Goal: Task Accomplishment & Management: Manage account settings

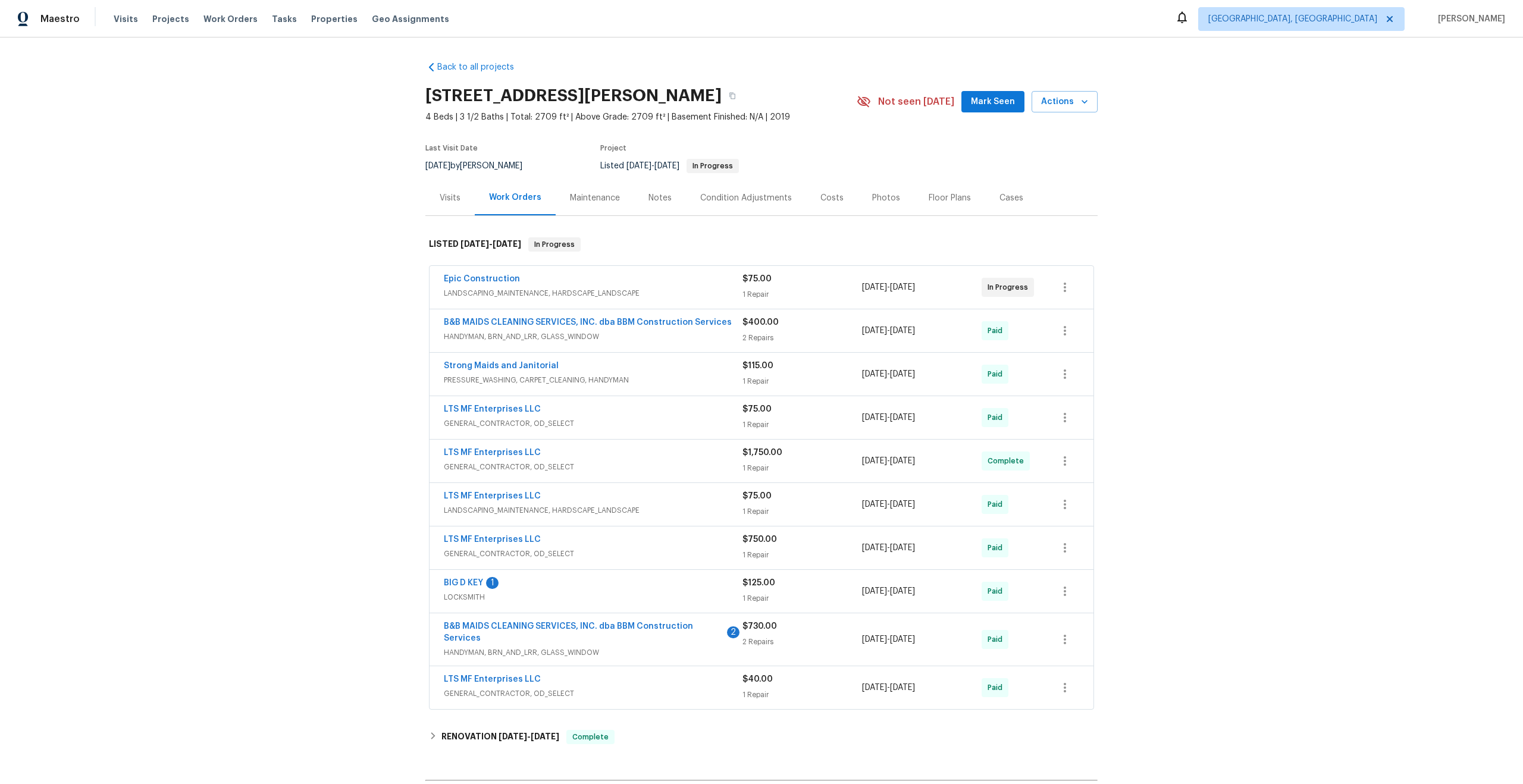
click at [589, 197] on div "Maintenance" at bounding box center [594, 198] width 50 height 12
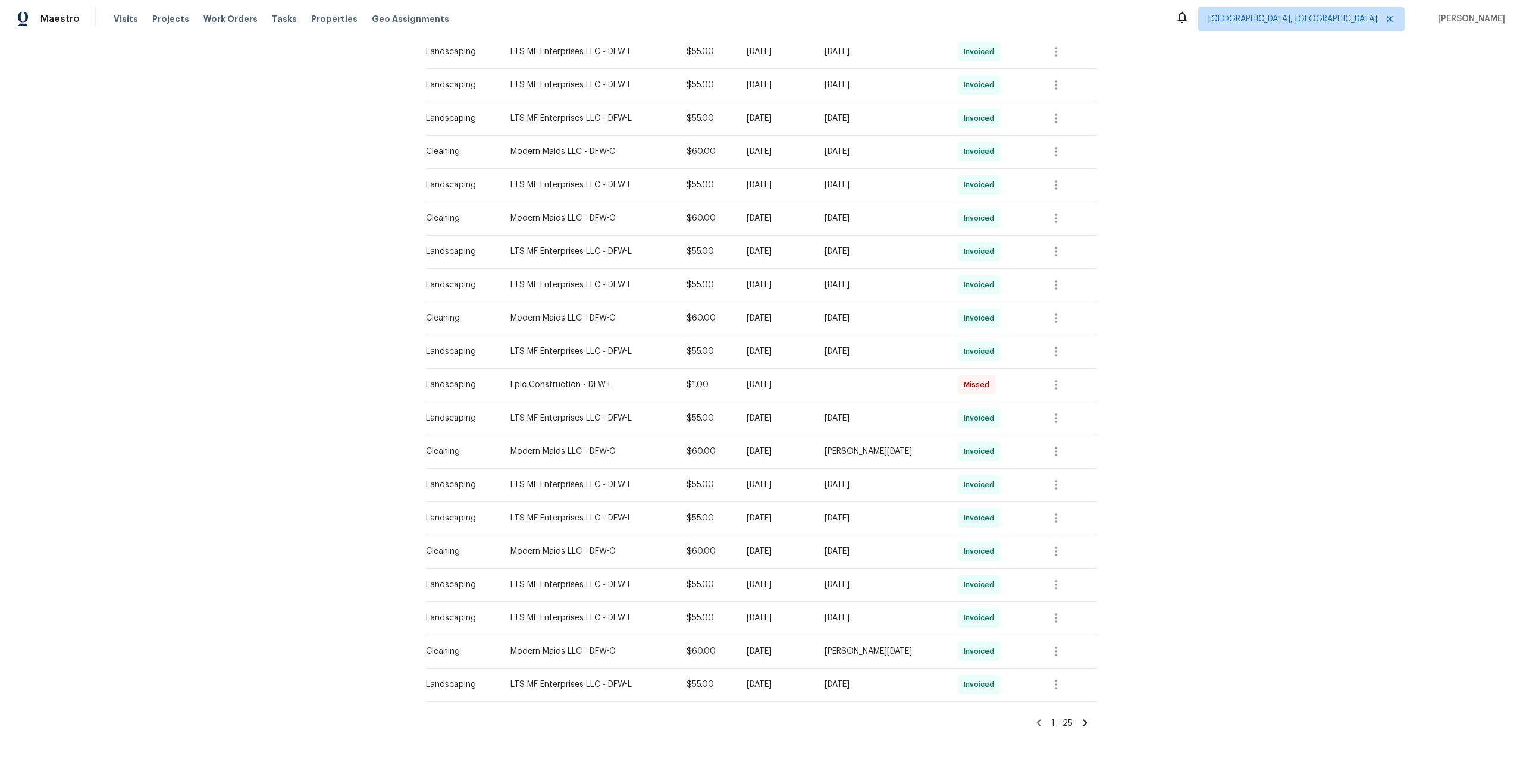
scroll to position [413, 0]
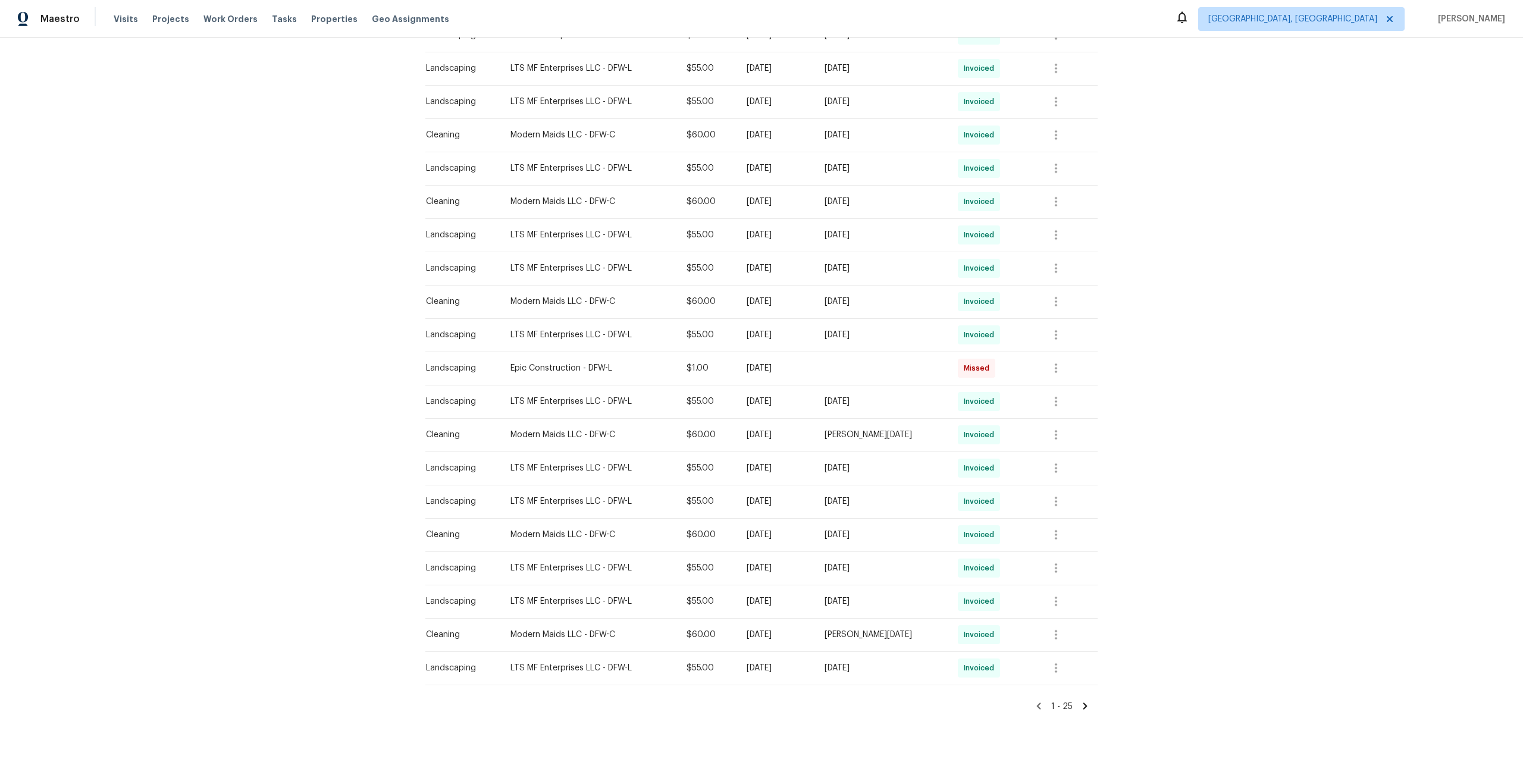
click at [1086, 707] on icon at bounding box center [1085, 706] width 10 height 10
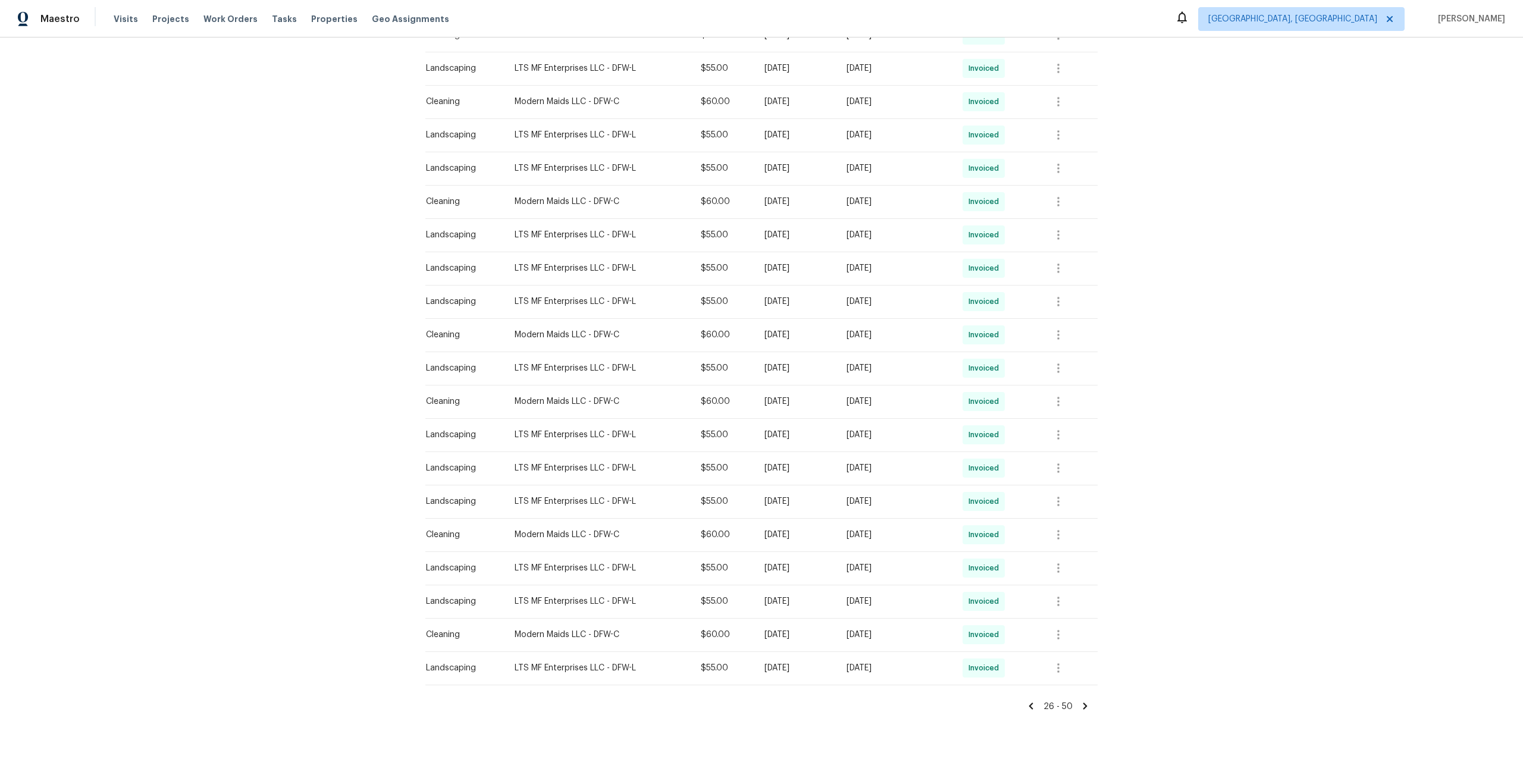
click at [1083, 705] on icon at bounding box center [1085, 706] width 10 height 10
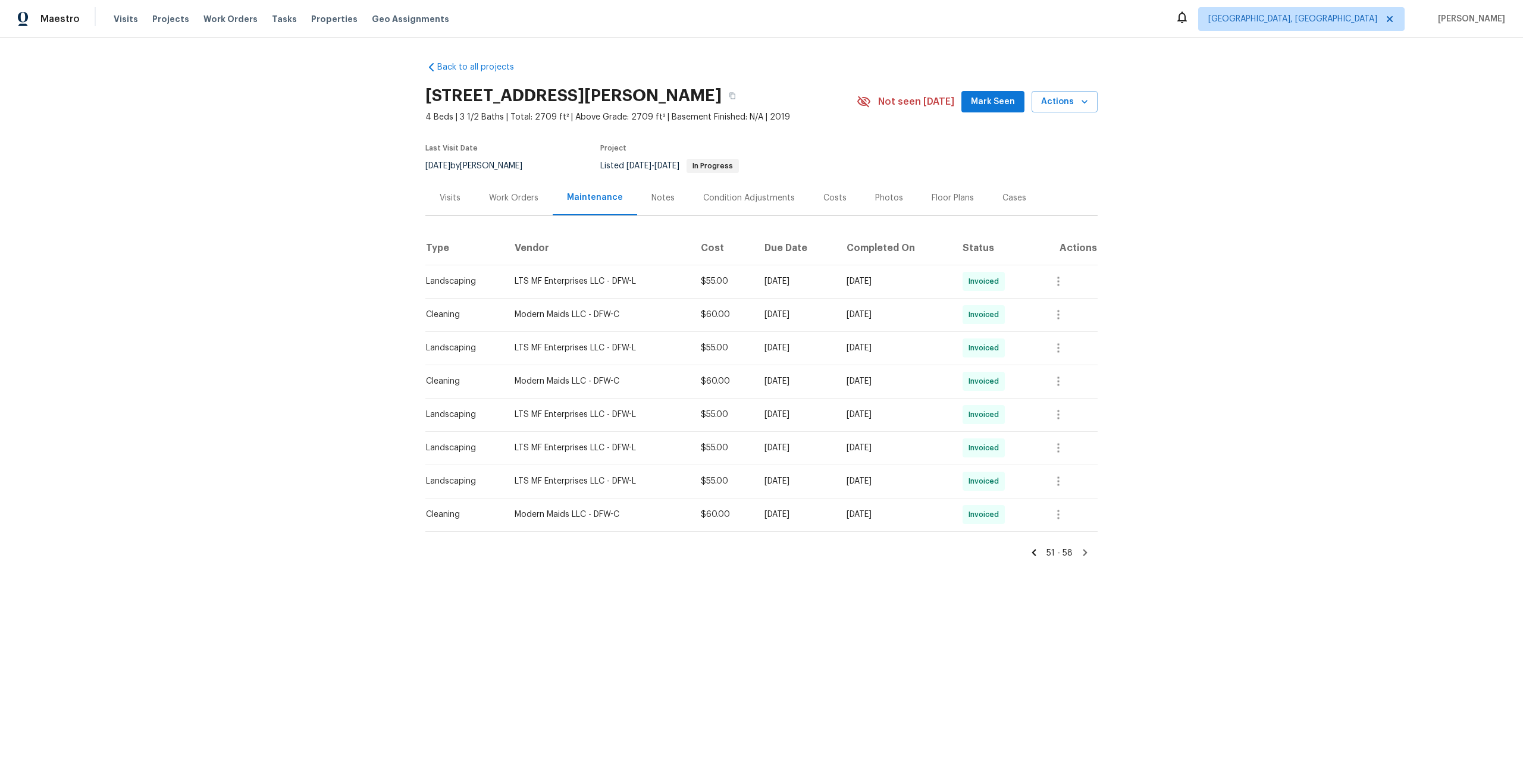
click at [1036, 556] on icon at bounding box center [1034, 552] width 10 height 10
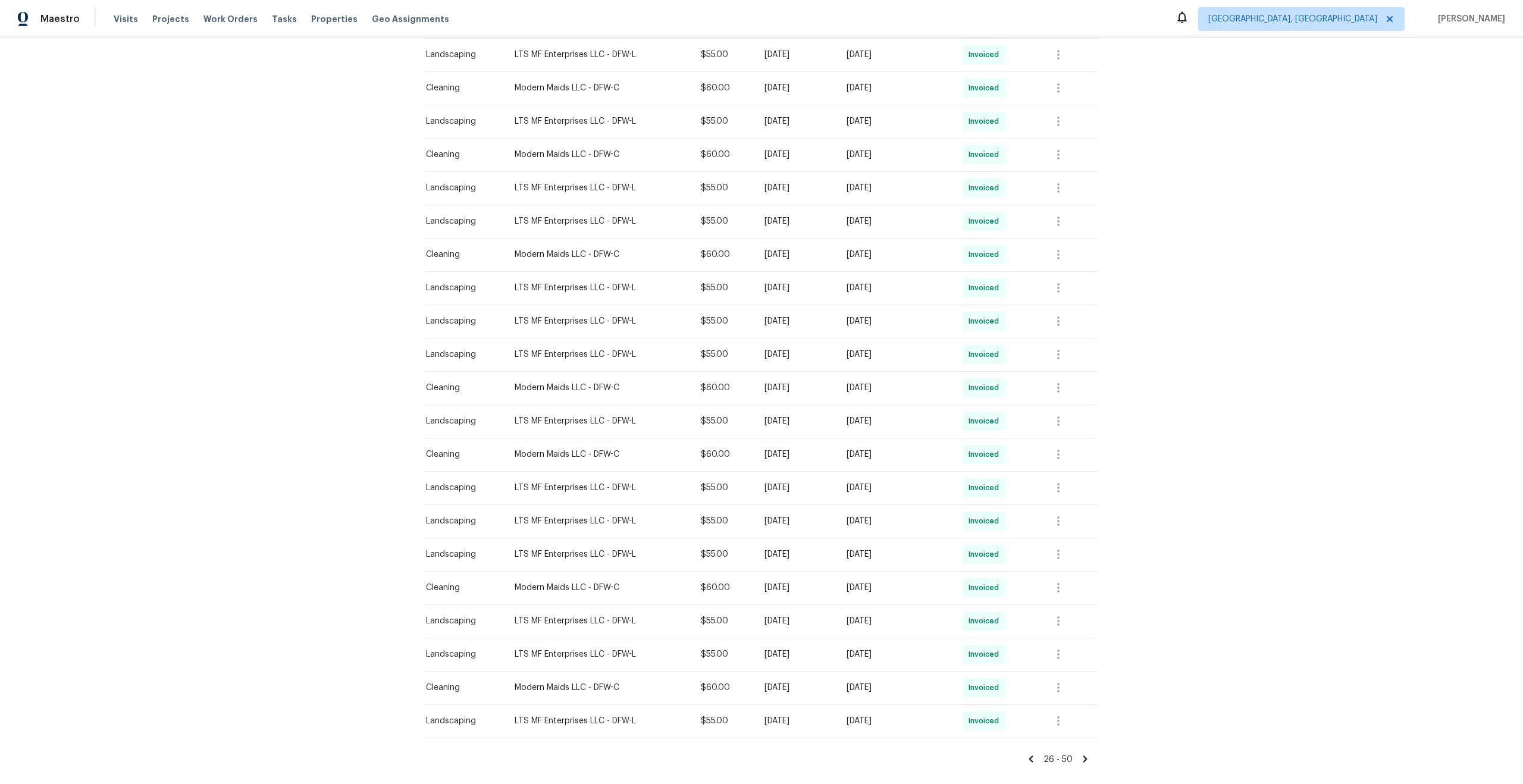
scroll to position [413, 0]
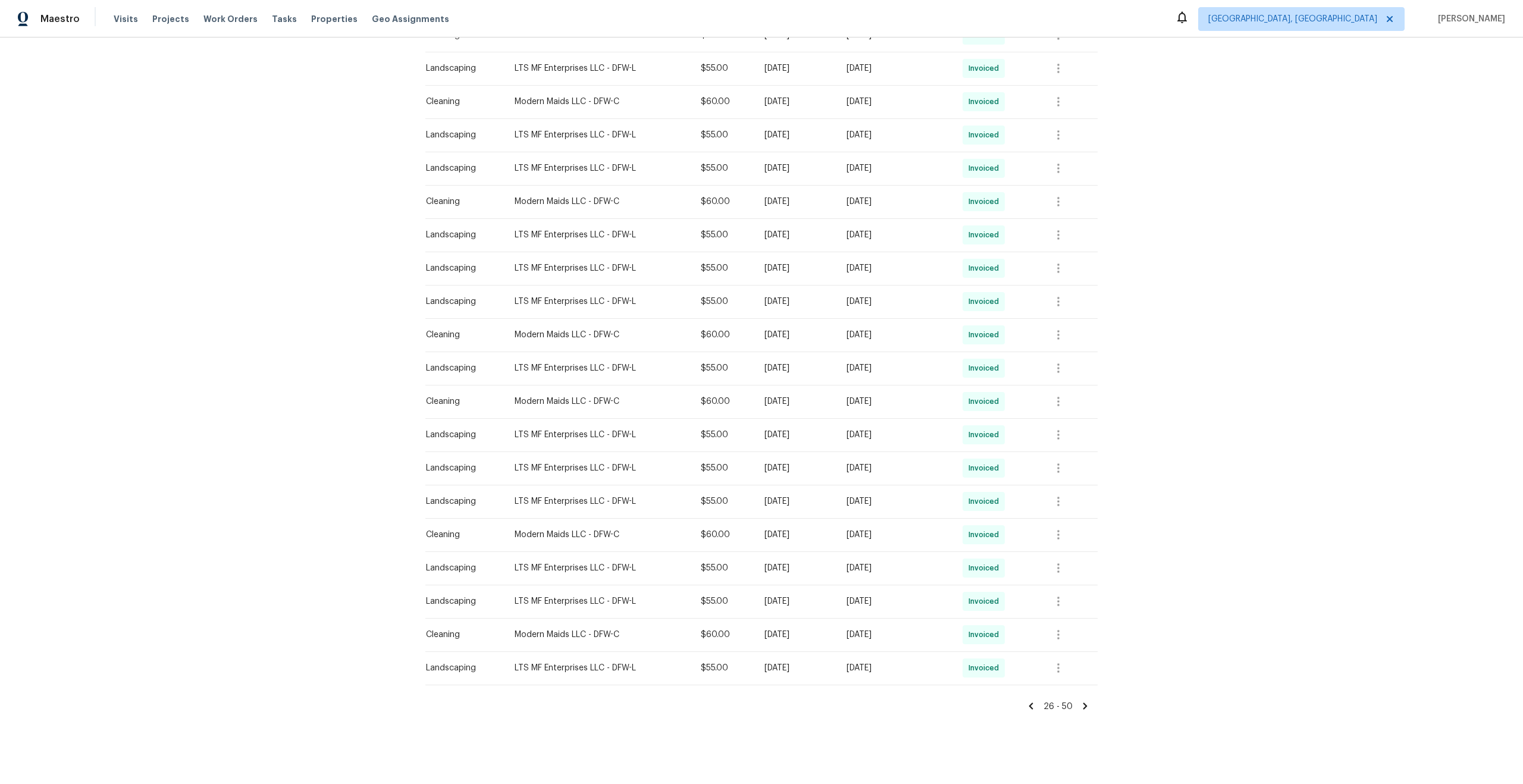
click at [1033, 708] on icon at bounding box center [1032, 706] width 4 height 7
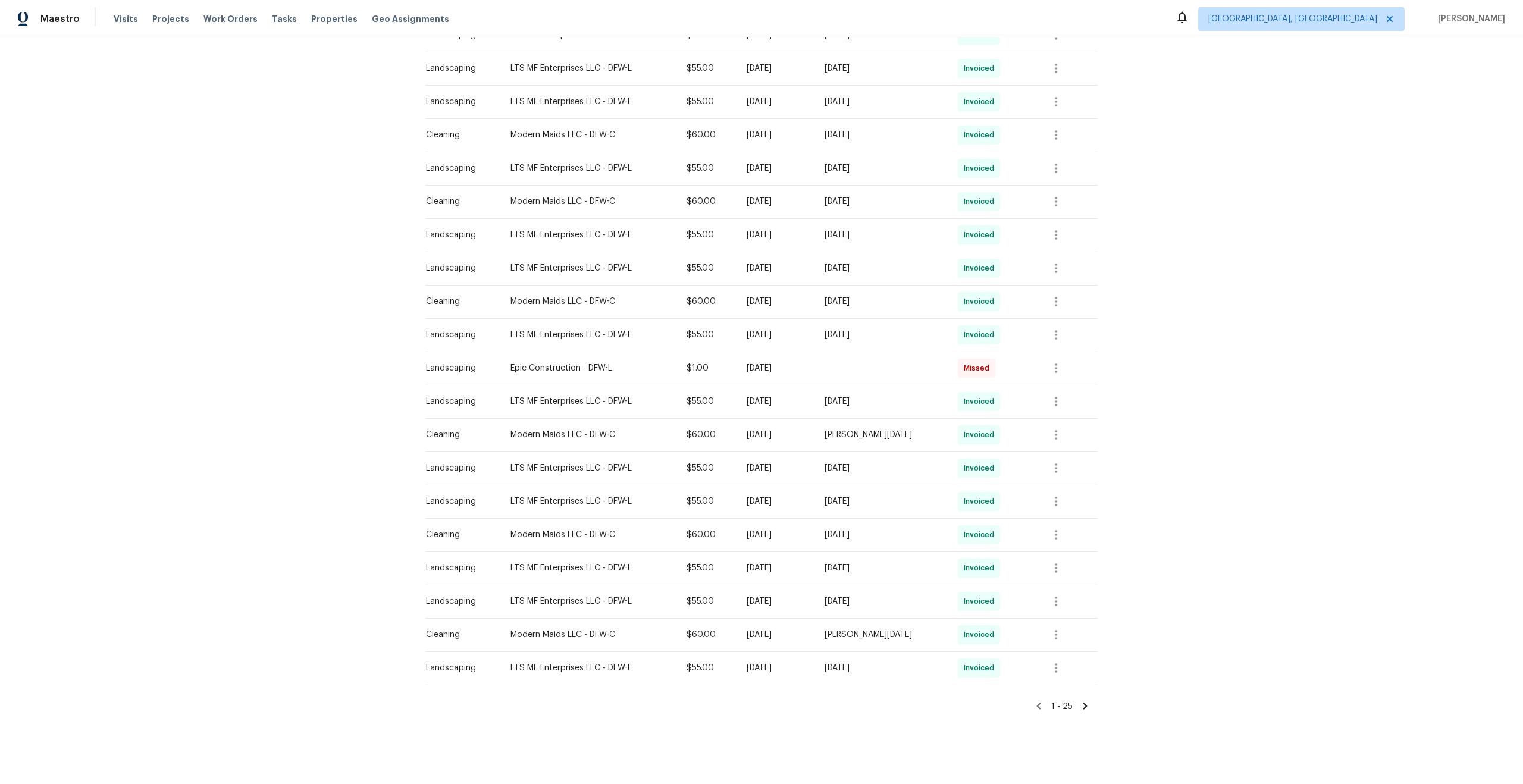
click at [1084, 707] on icon at bounding box center [1086, 706] width 4 height 7
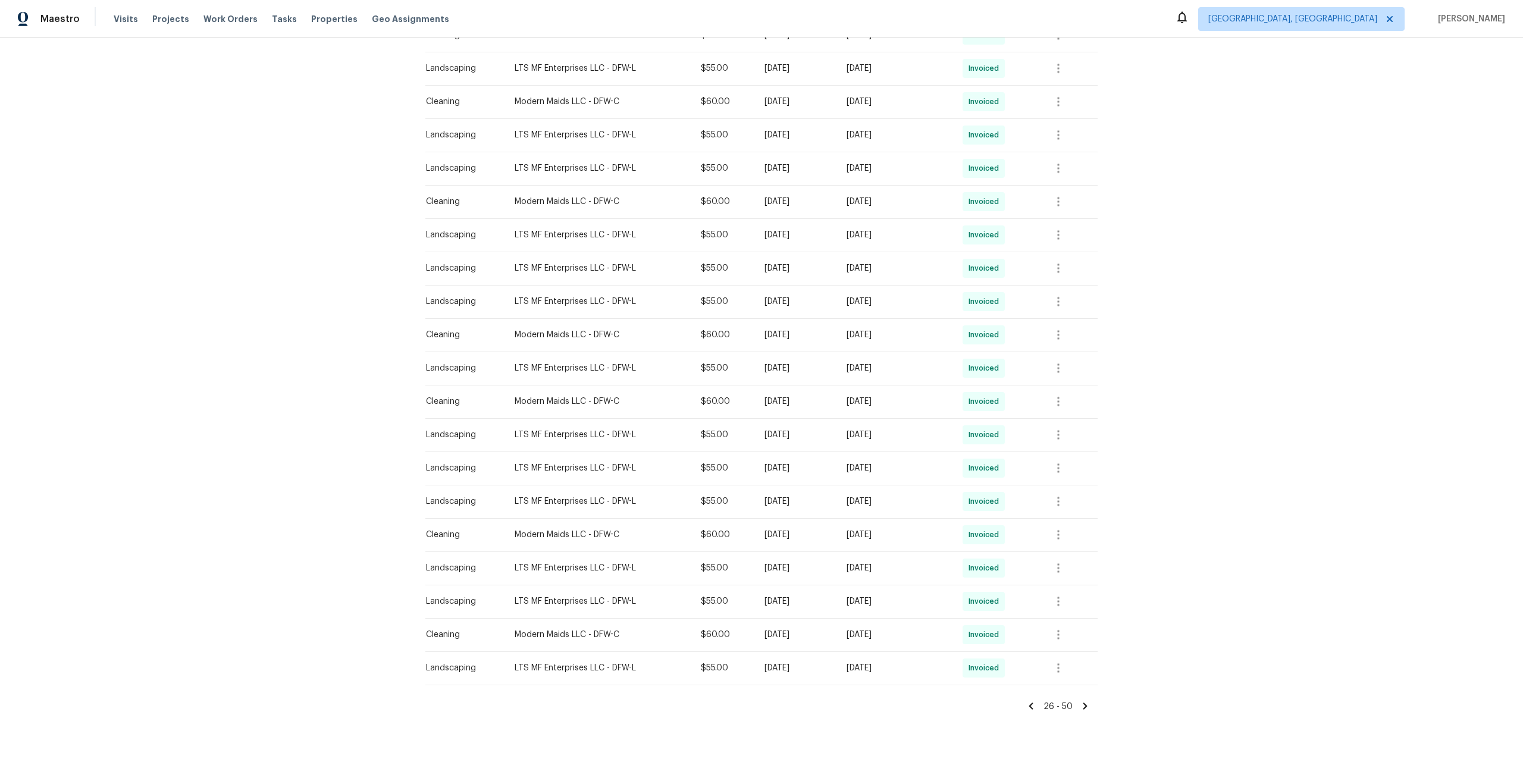
click at [1085, 706] on icon at bounding box center [1086, 706] width 4 height 7
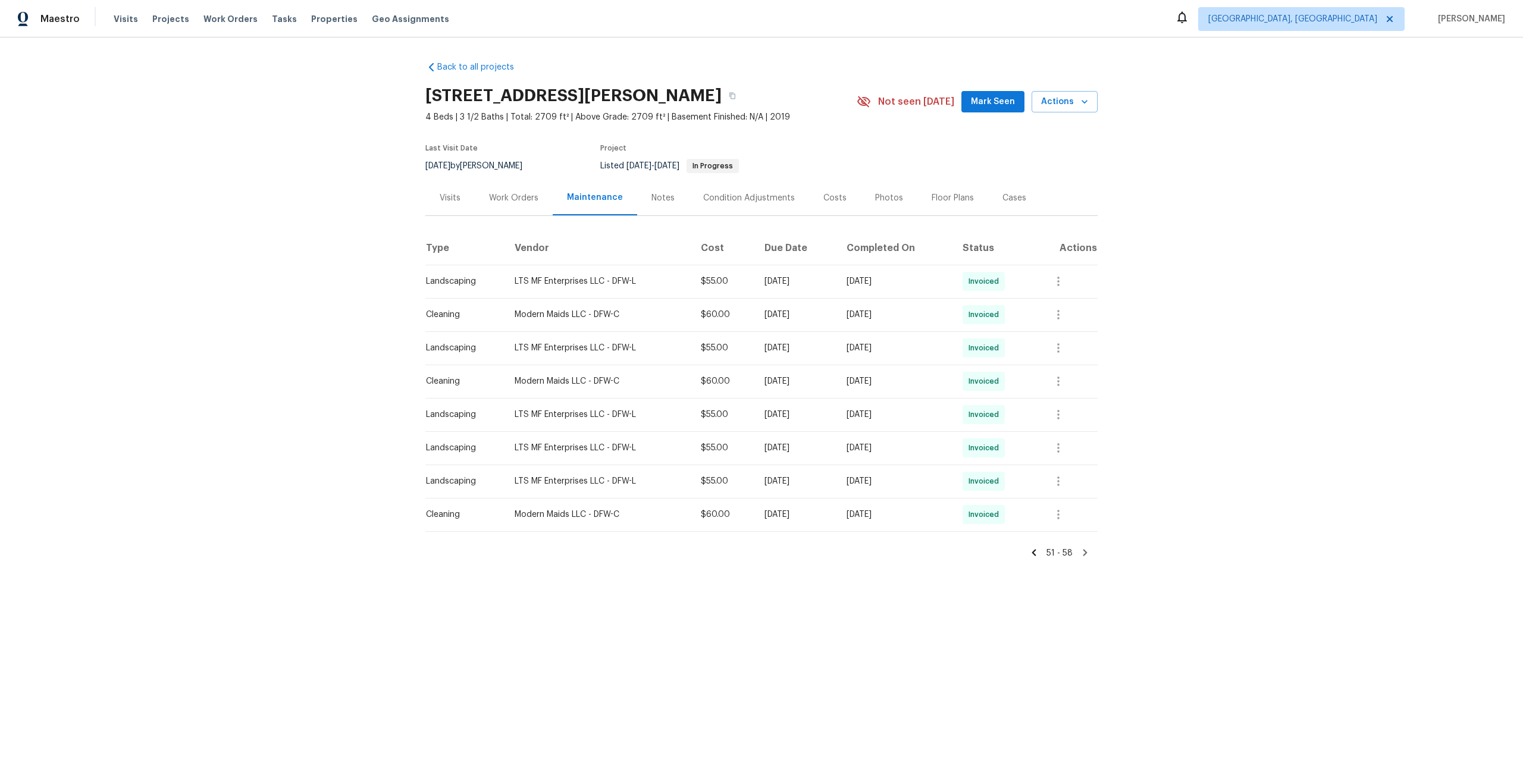
click at [1037, 556] on icon at bounding box center [1034, 552] width 10 height 10
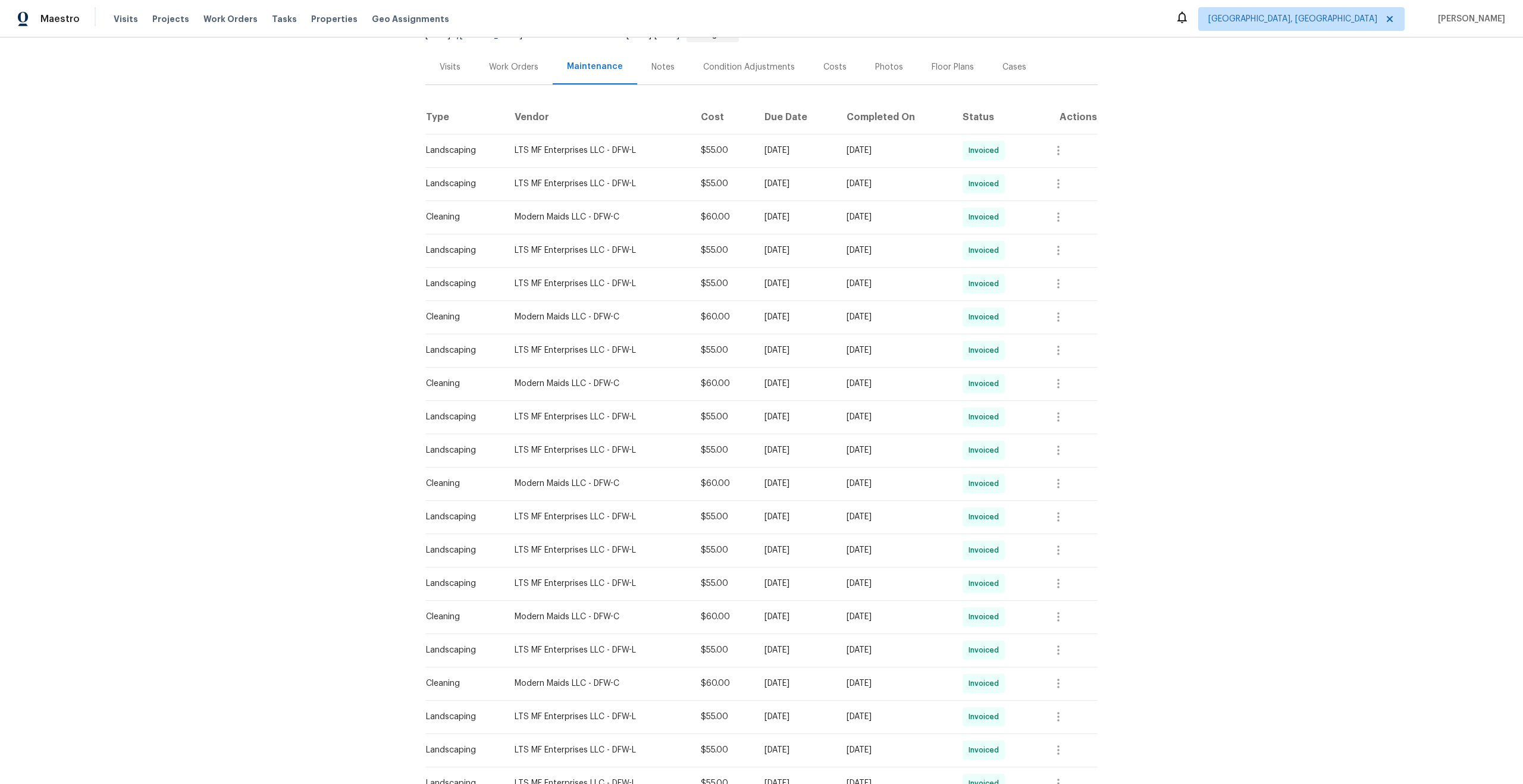
scroll to position [413, 0]
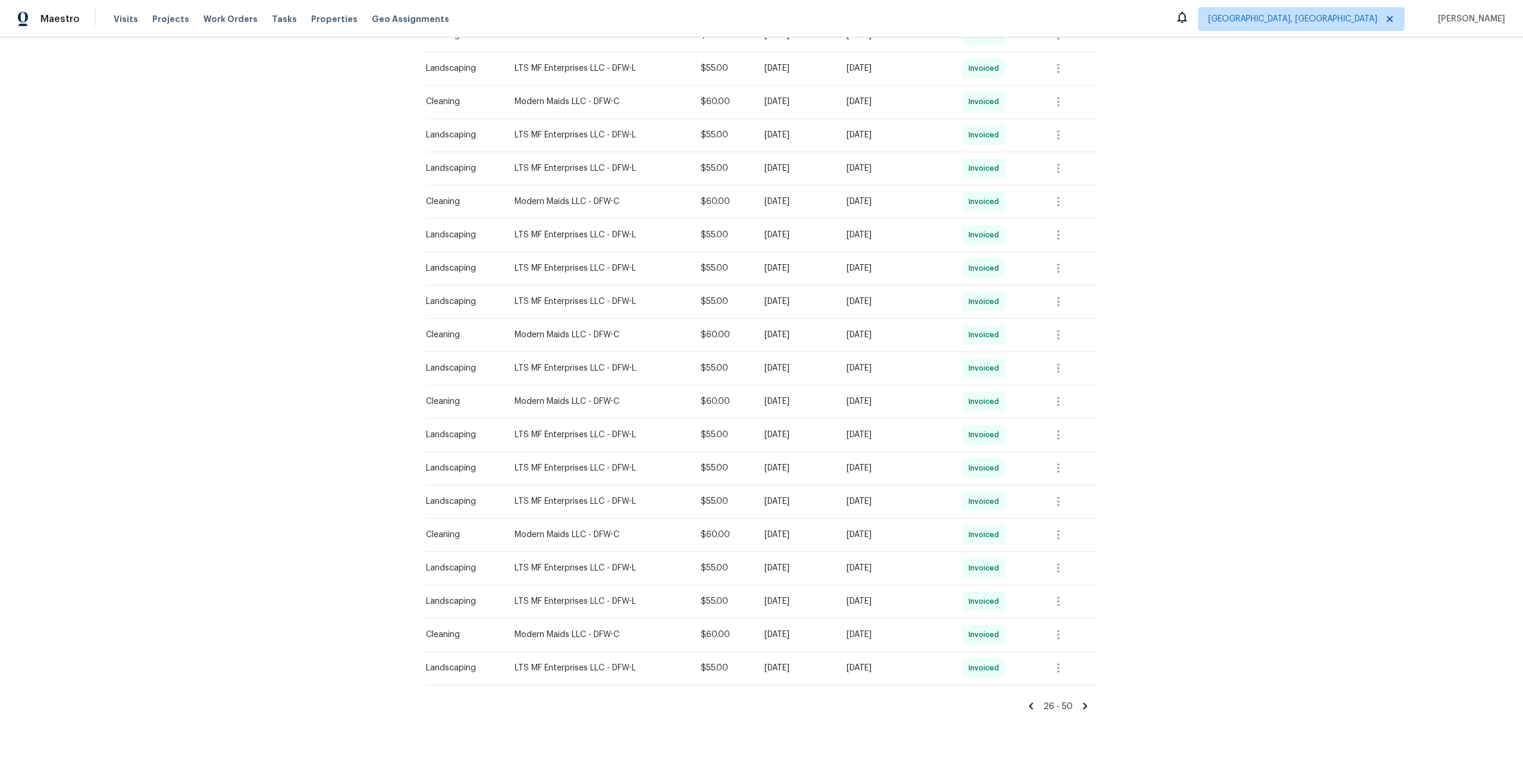
click at [1033, 712] on div "Back to all projects 5401 Tuscarora Trl, McKinney, TX 75070 4 Beds | 3 1/2 Bath…" at bounding box center [761, 410] width 1523 height 747
click at [1033, 700] on icon at bounding box center [1031, 706] width 10 height 10
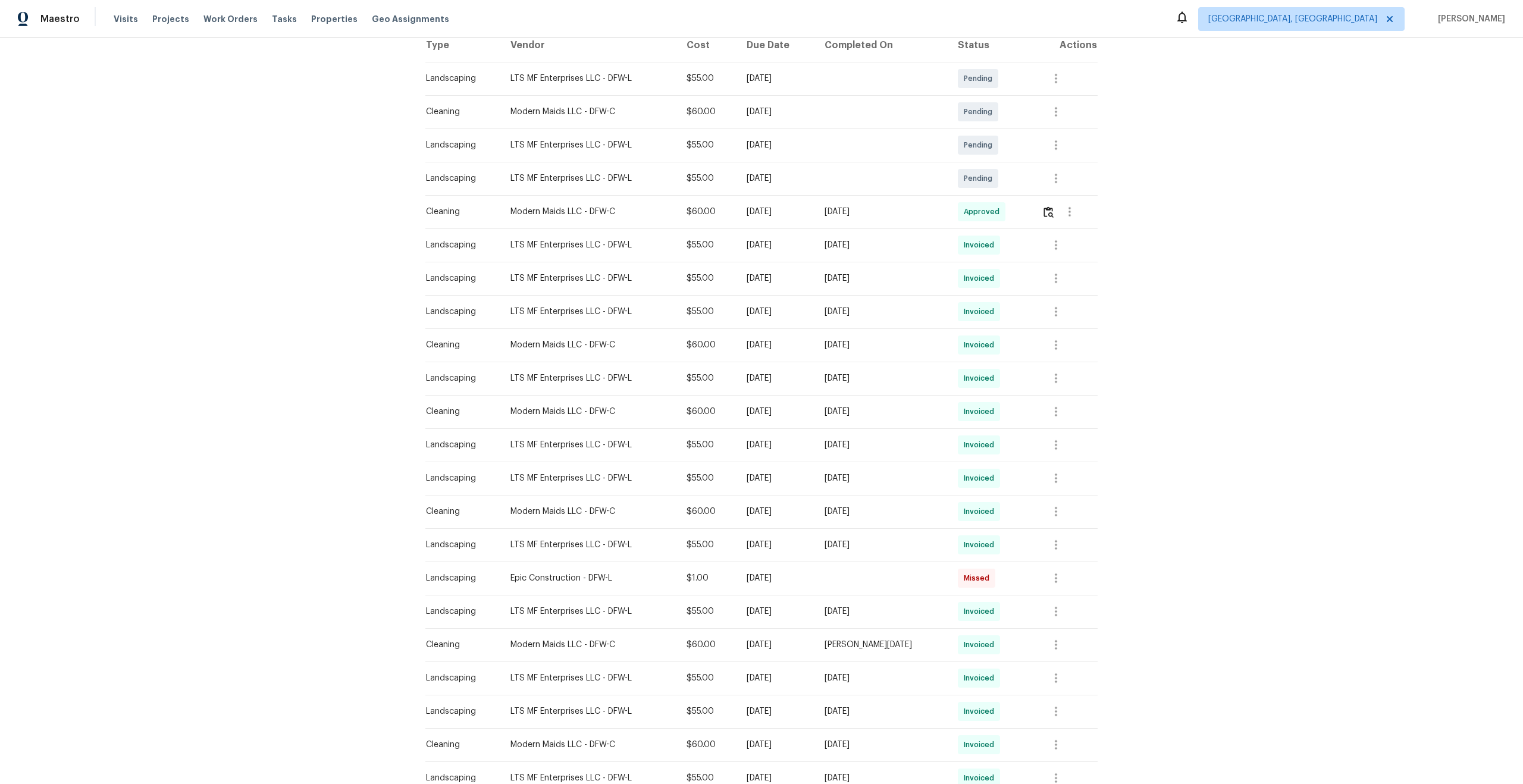
scroll to position [229, 0]
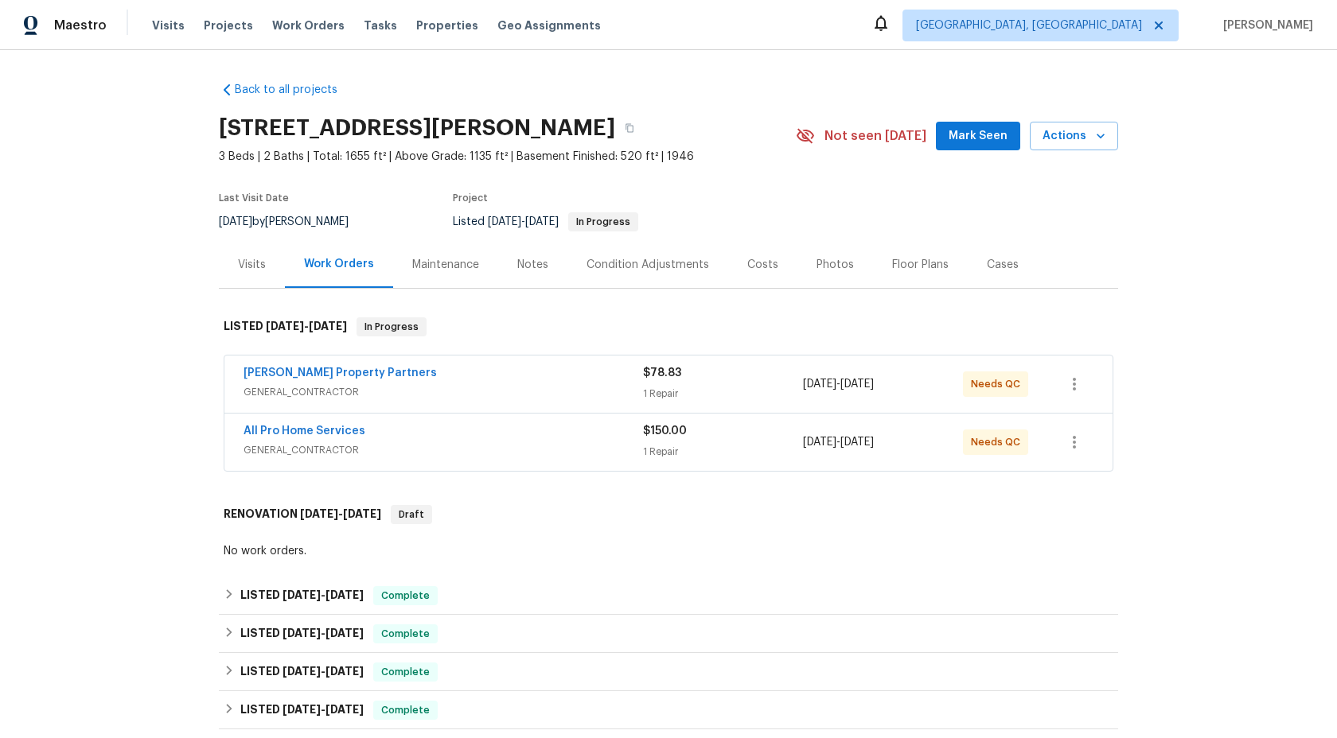
click at [438, 265] on div "Maintenance" at bounding box center [445, 265] width 67 height 16
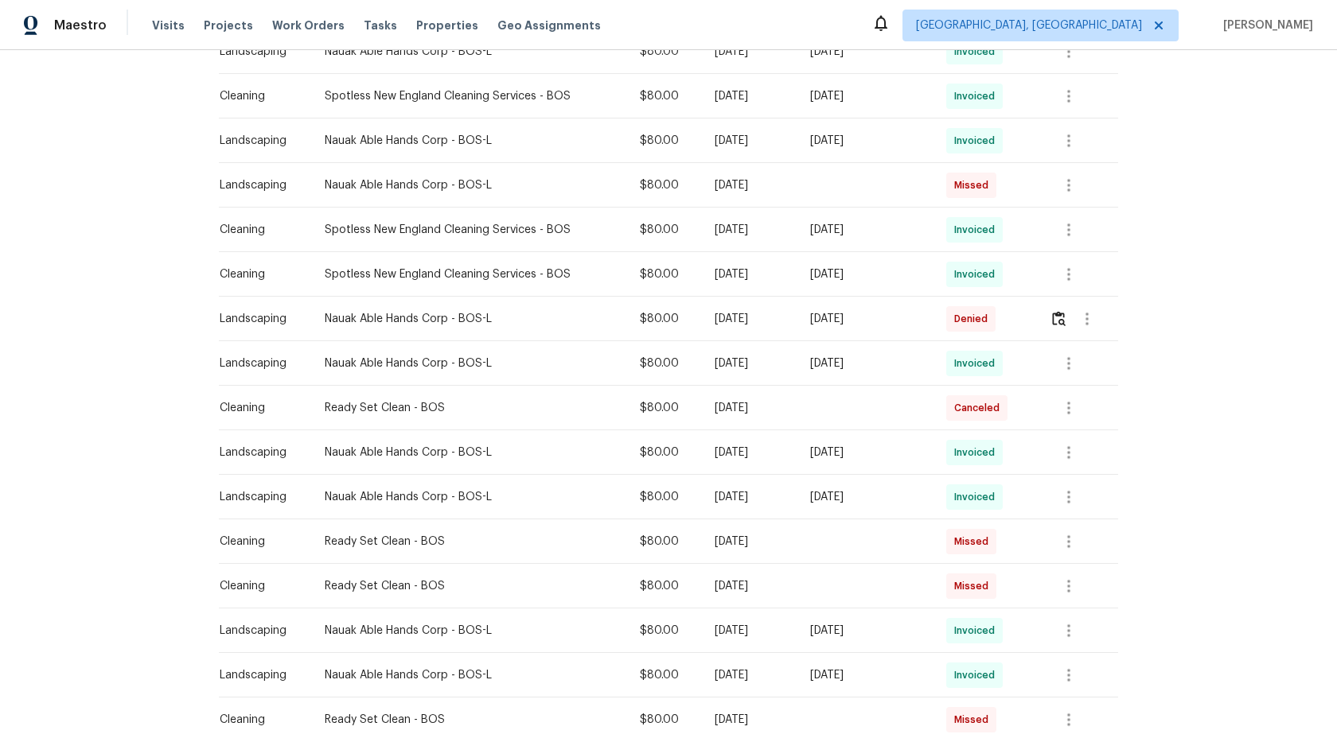
scroll to position [655, 0]
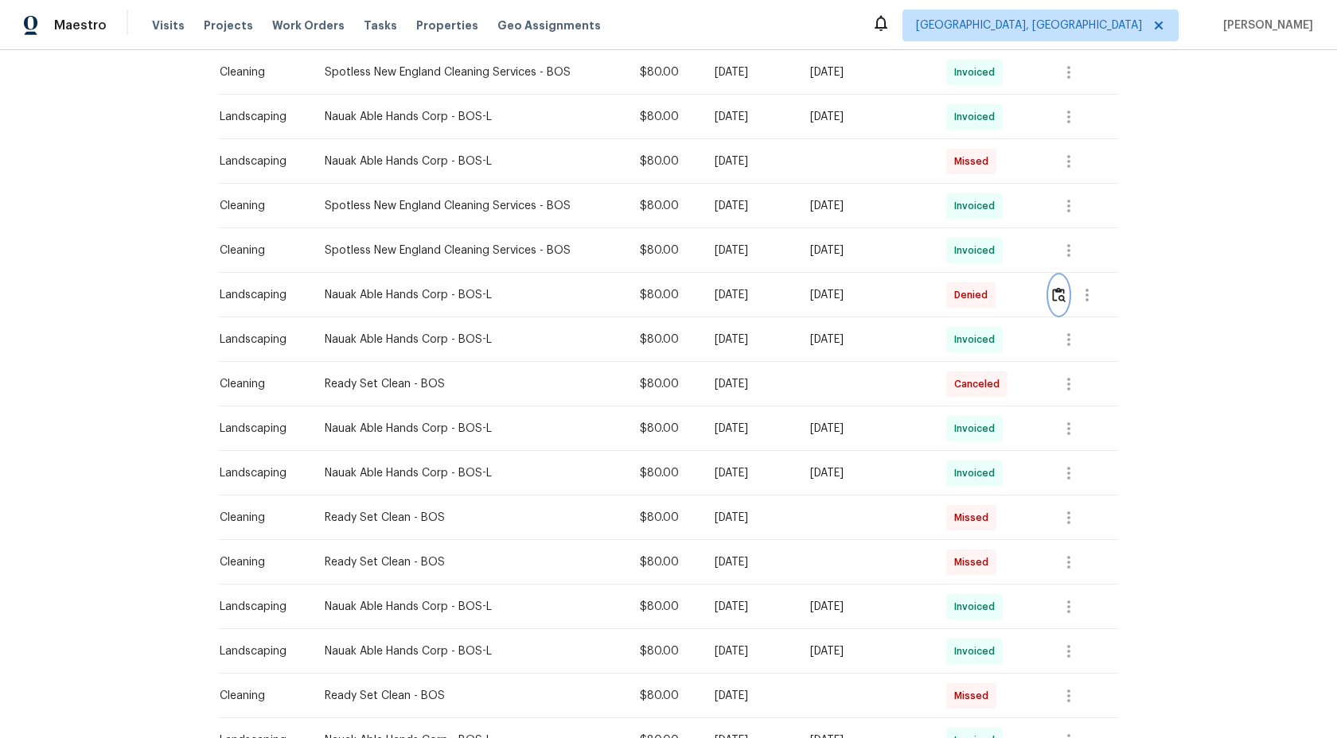
click at [1065, 290] on img "button" at bounding box center [1059, 294] width 14 height 15
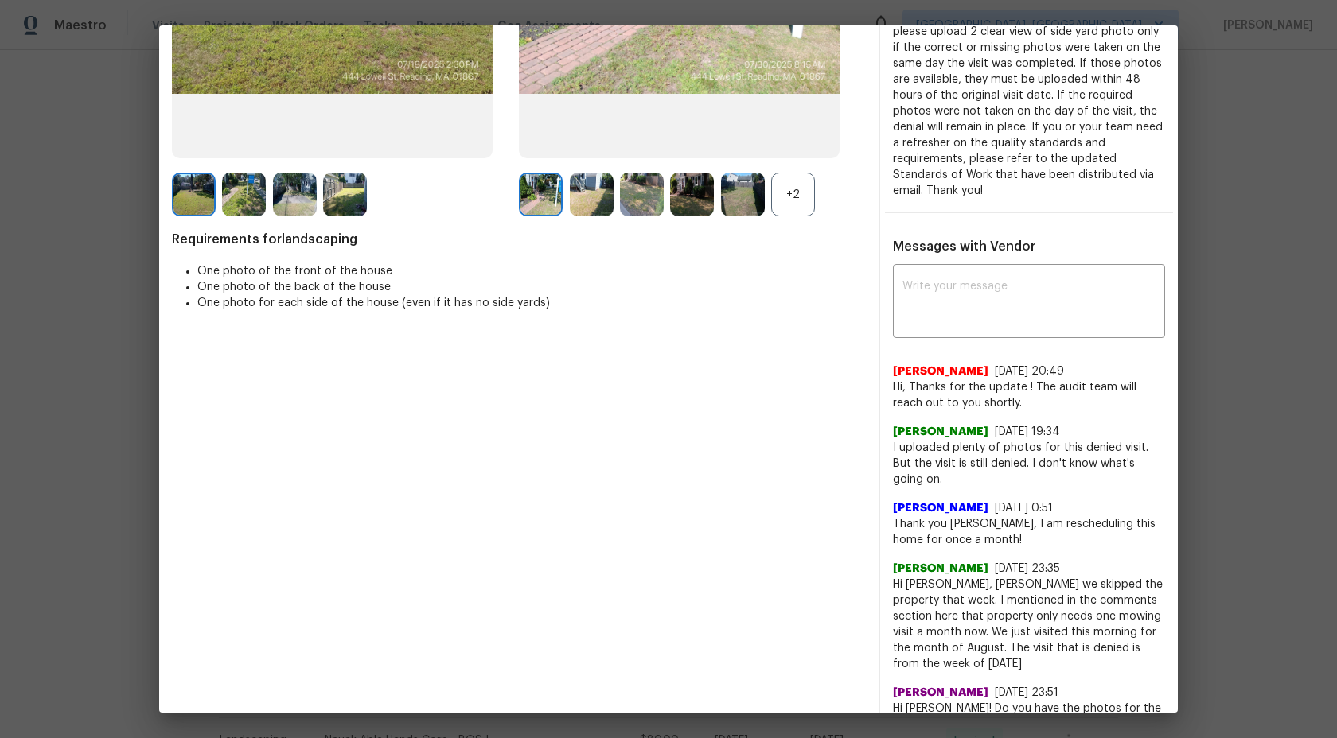
scroll to position [0, 0]
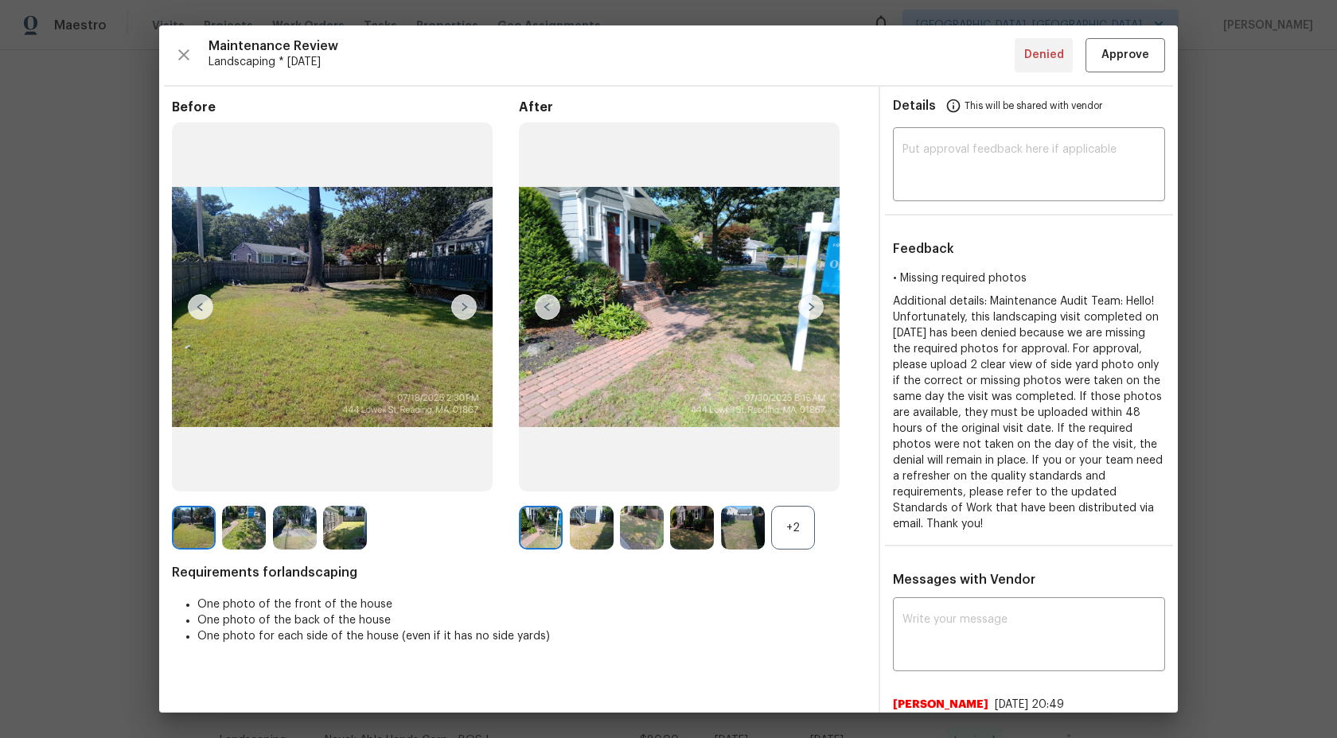
click at [550, 529] on img at bounding box center [541, 528] width 44 height 44
click at [576, 529] on img at bounding box center [592, 528] width 44 height 44
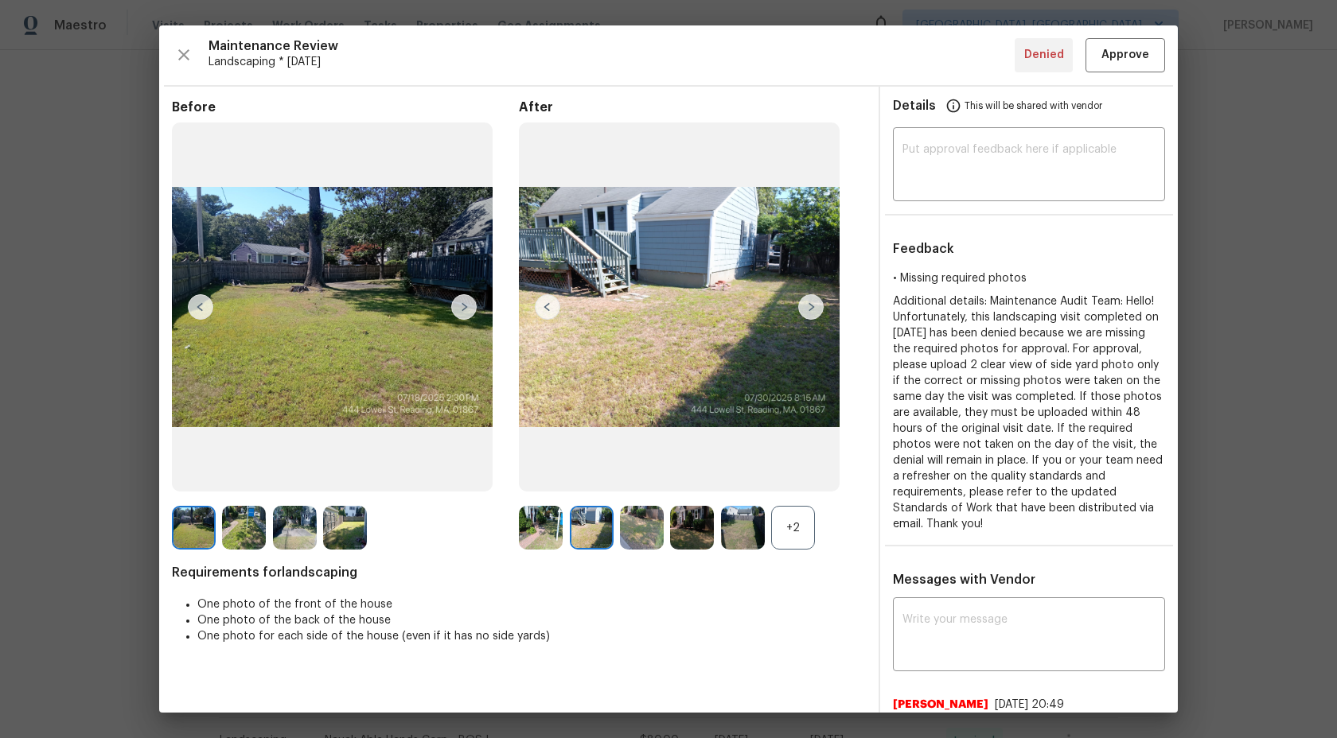
click at [643, 526] on img at bounding box center [642, 528] width 44 height 44
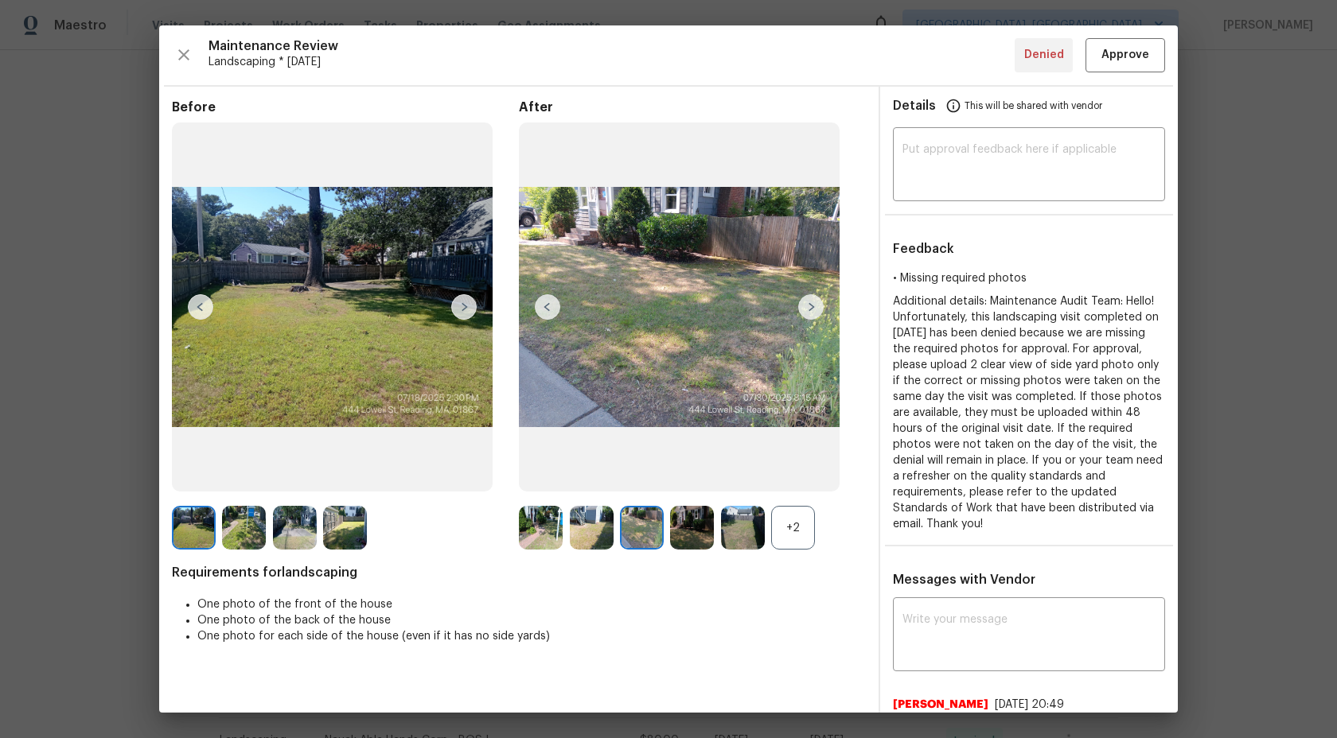
click at [696, 523] on img at bounding box center [692, 528] width 44 height 44
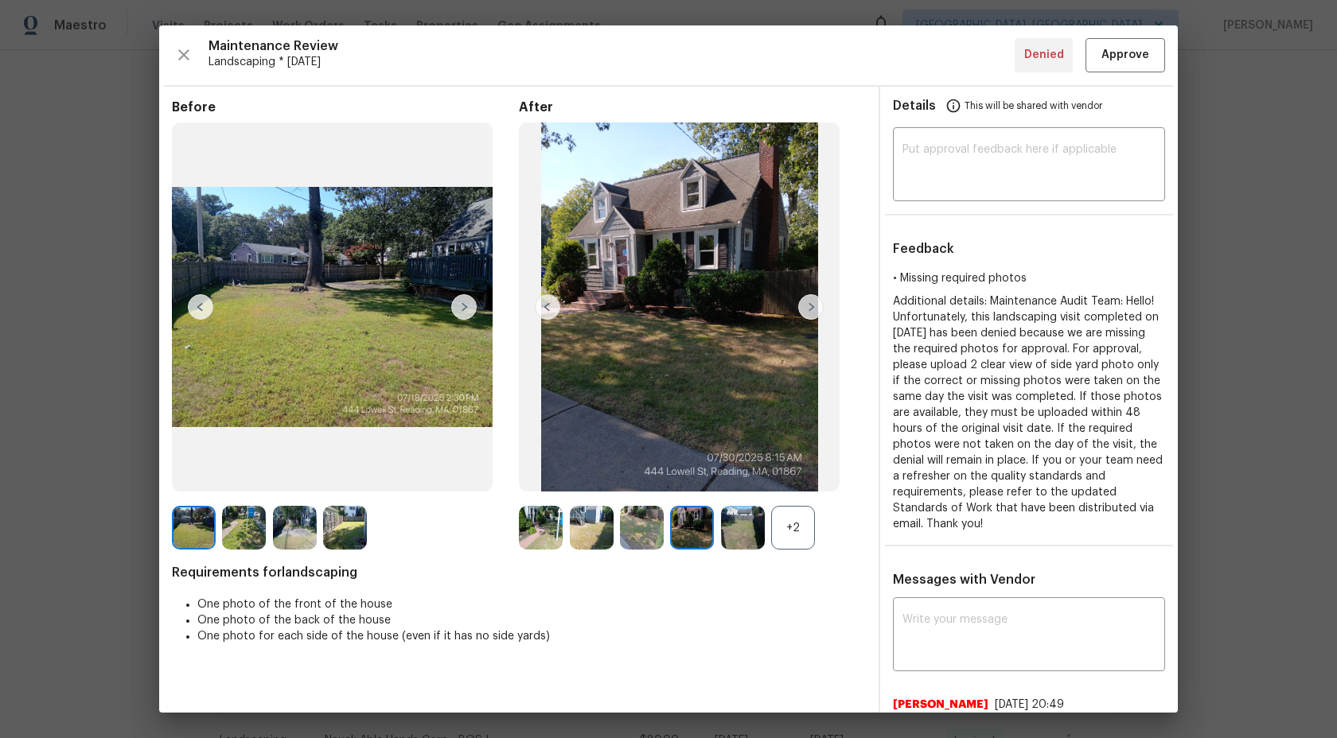
click at [771, 523] on div "+2" at bounding box center [793, 528] width 44 height 44
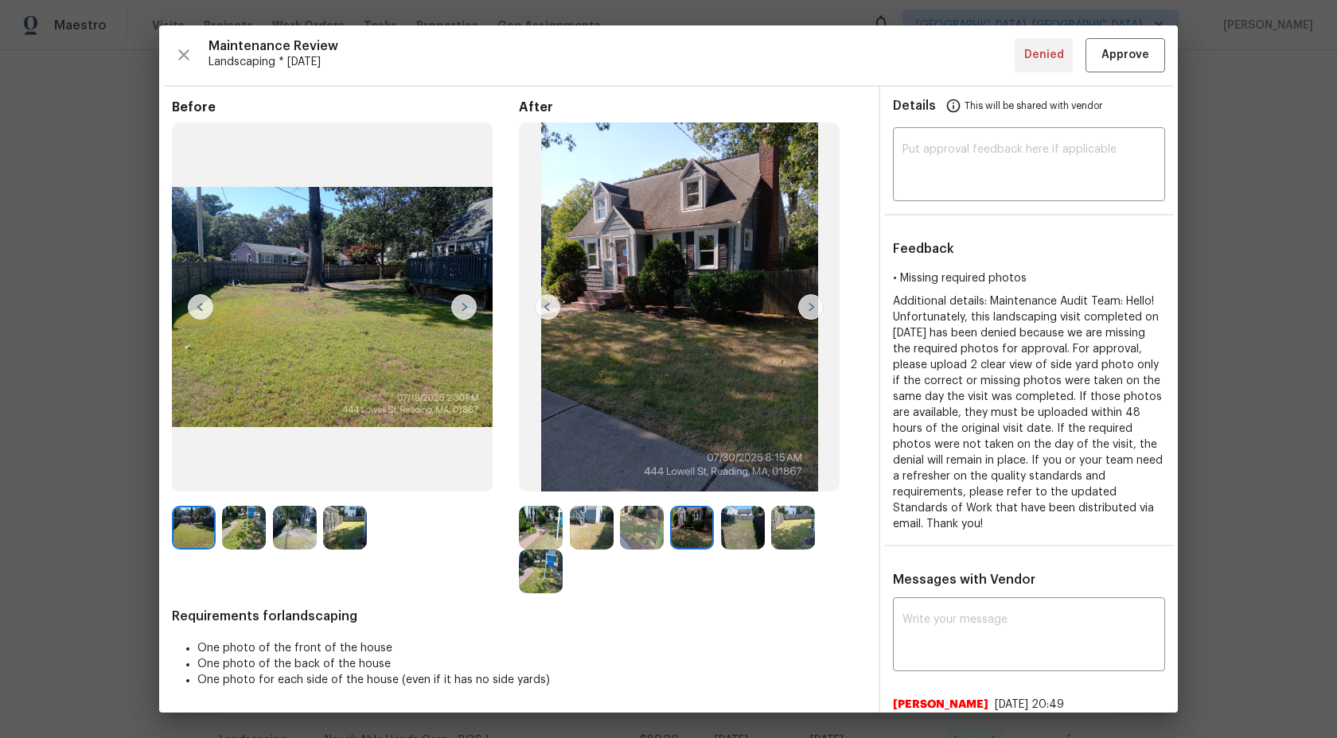
click at [796, 523] on img at bounding box center [793, 528] width 44 height 44
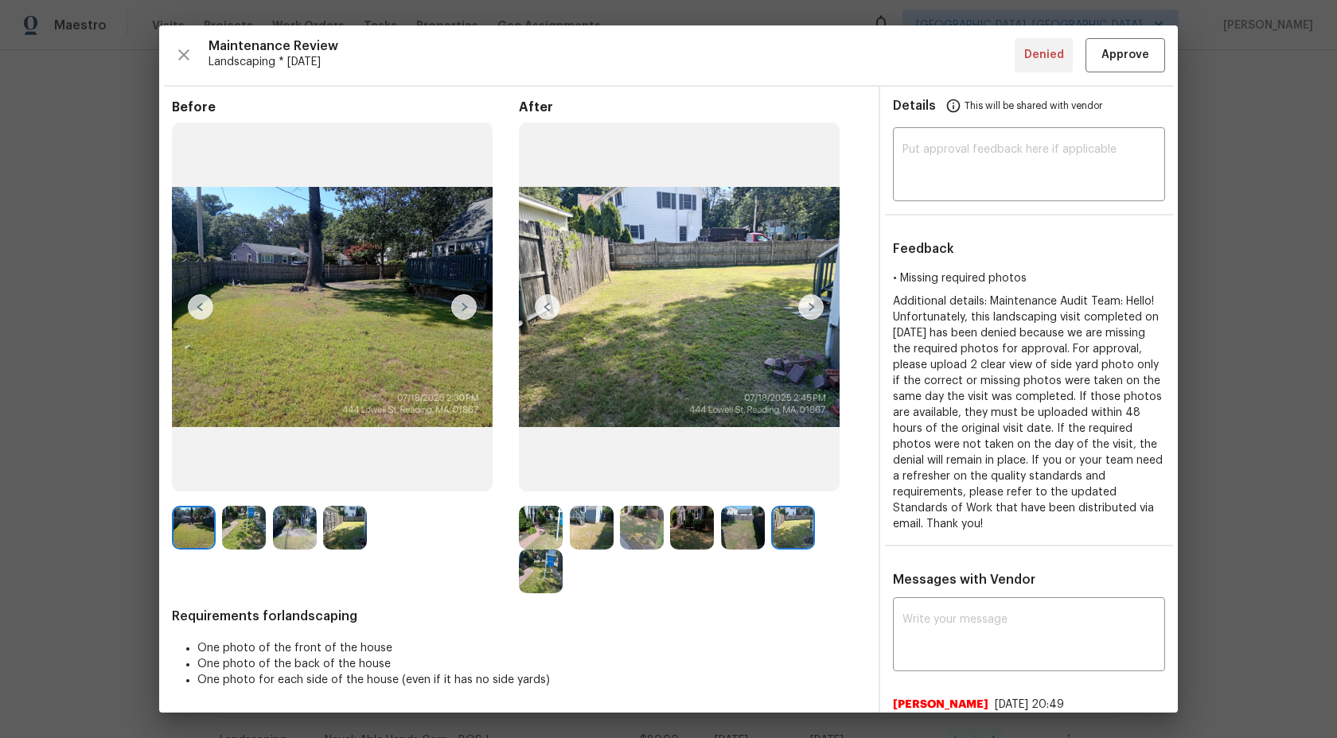
click at [745, 527] on img at bounding box center [743, 528] width 44 height 44
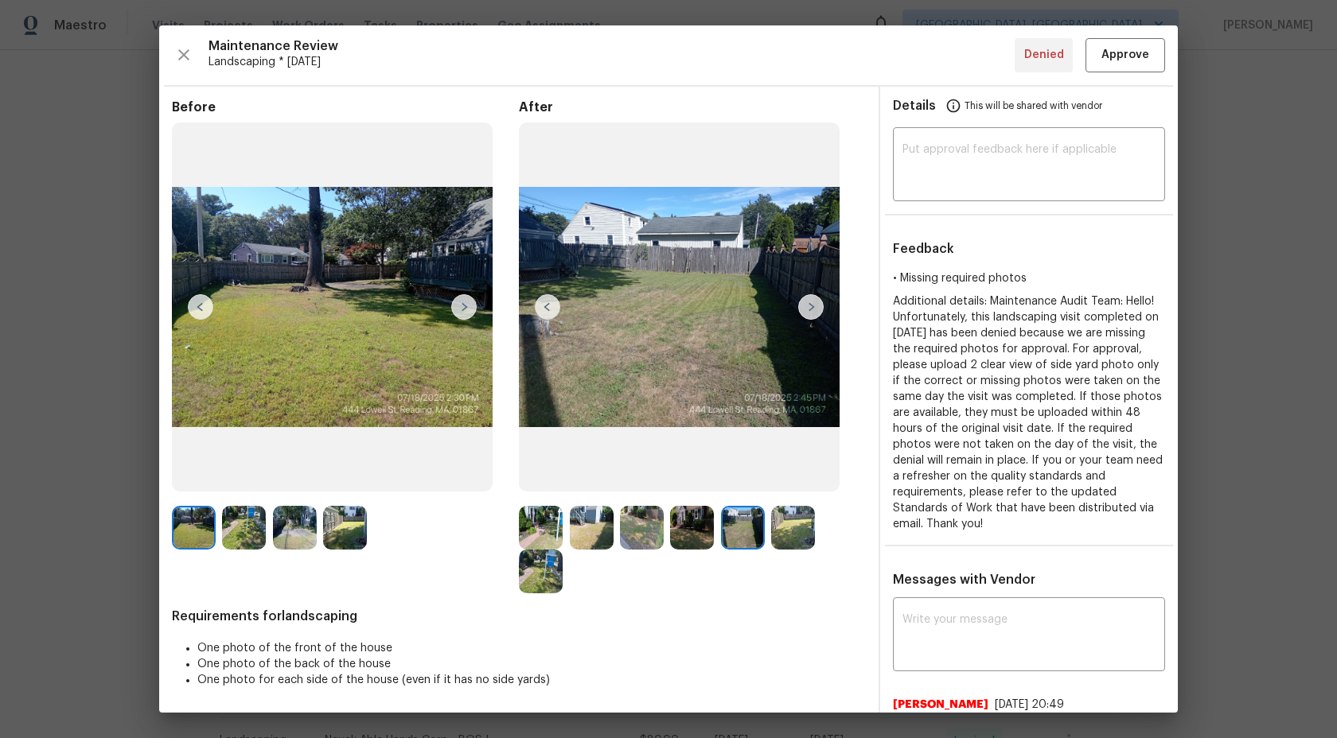
click at [687, 523] on img at bounding box center [692, 528] width 44 height 44
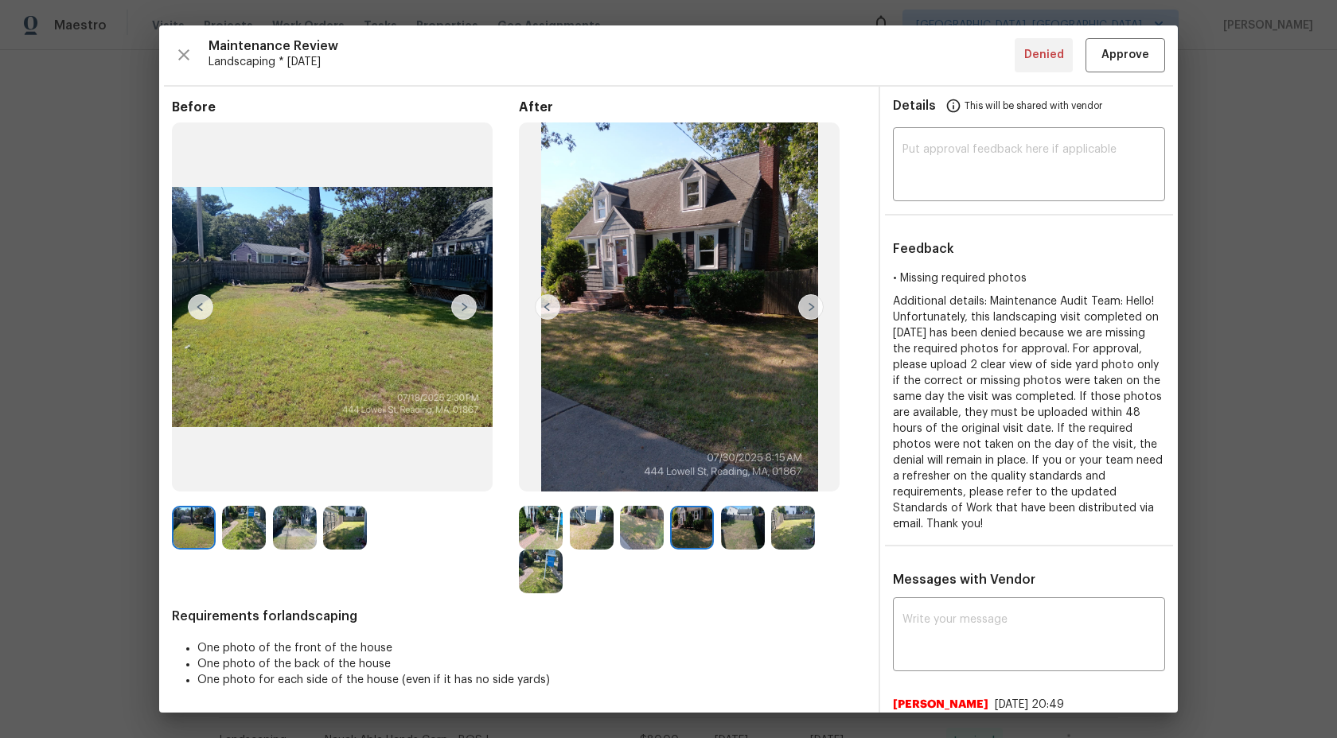
click at [640, 523] on img at bounding box center [642, 528] width 44 height 44
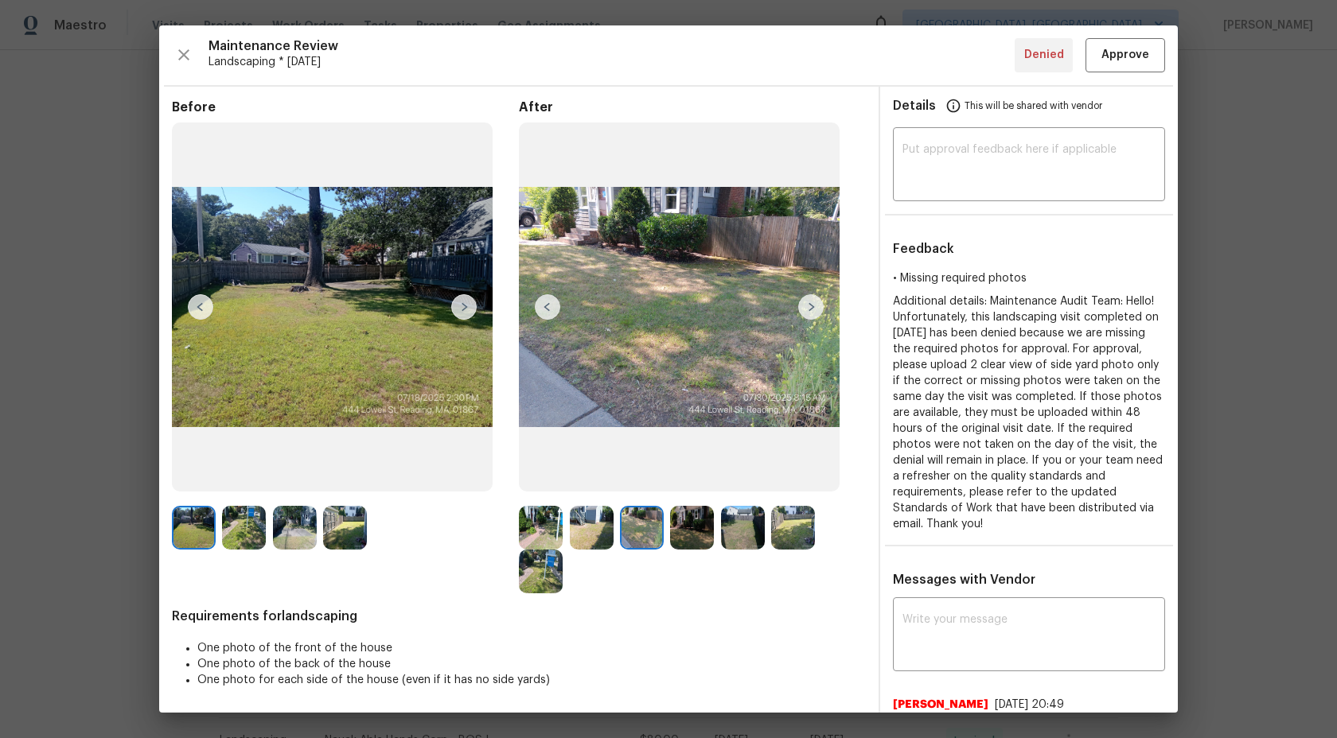
click at [553, 570] on img at bounding box center [541, 572] width 44 height 44
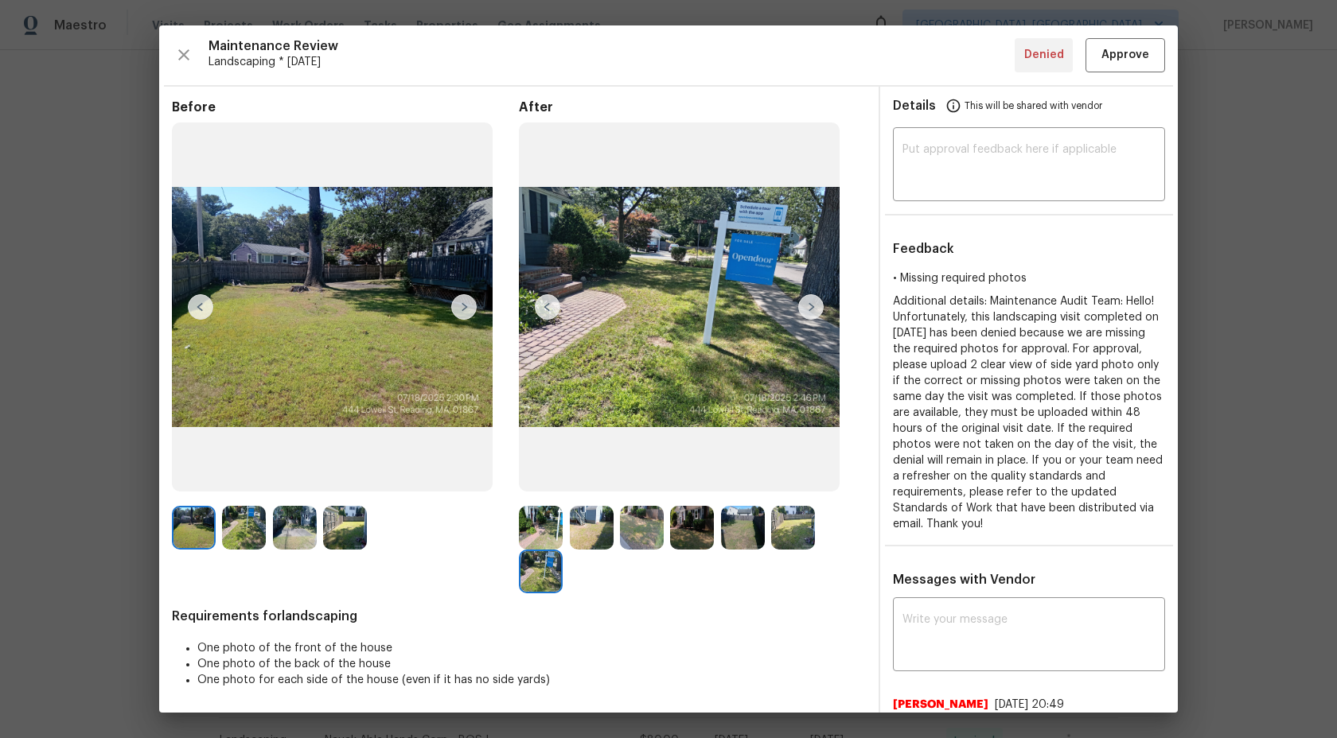
click at [754, 531] on img at bounding box center [743, 528] width 44 height 44
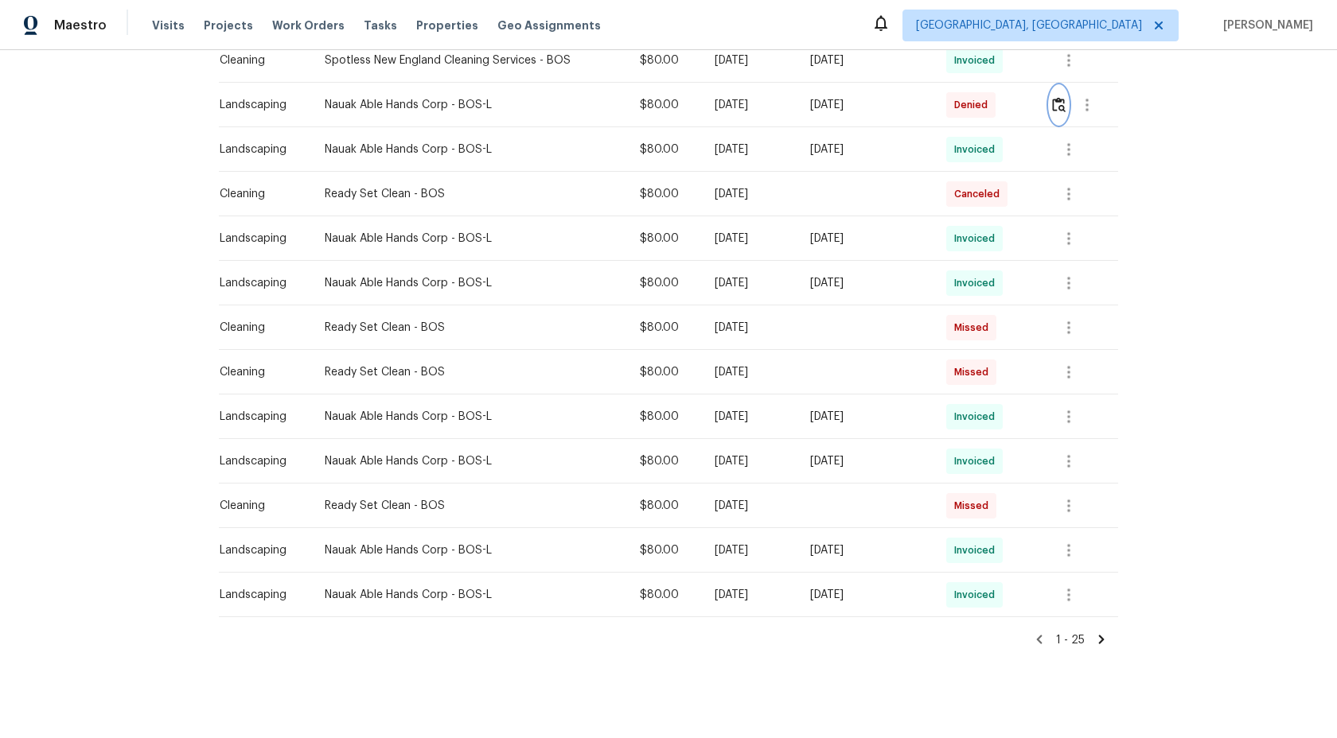
scroll to position [850, 0]
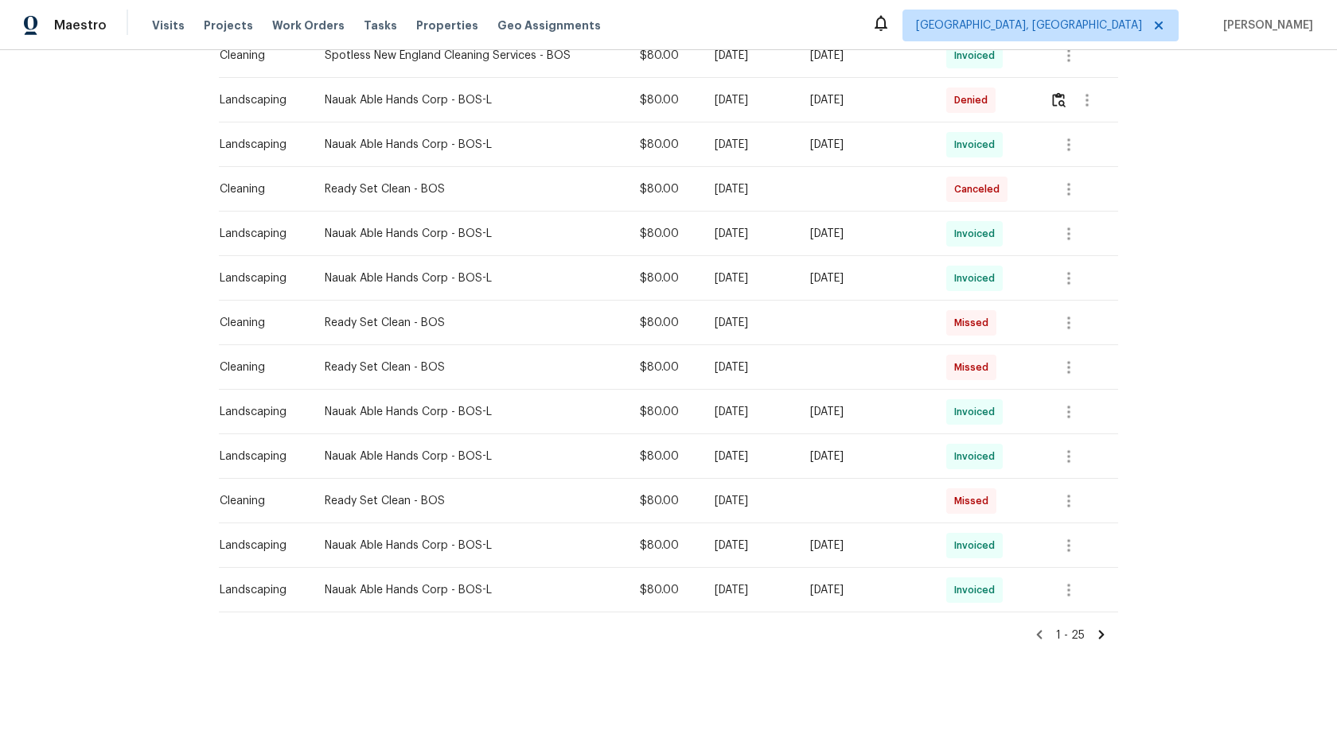
click at [1098, 629] on icon at bounding box center [1101, 635] width 14 height 14
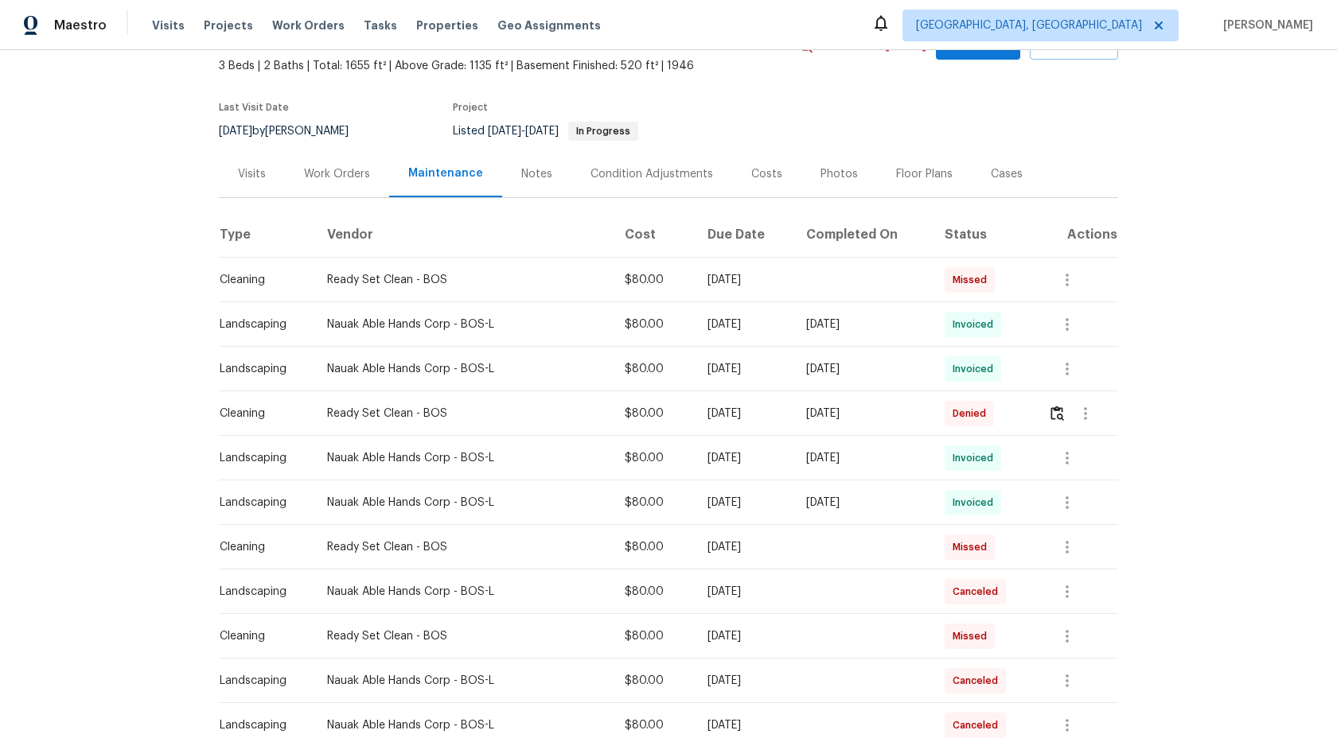
scroll to position [0, 0]
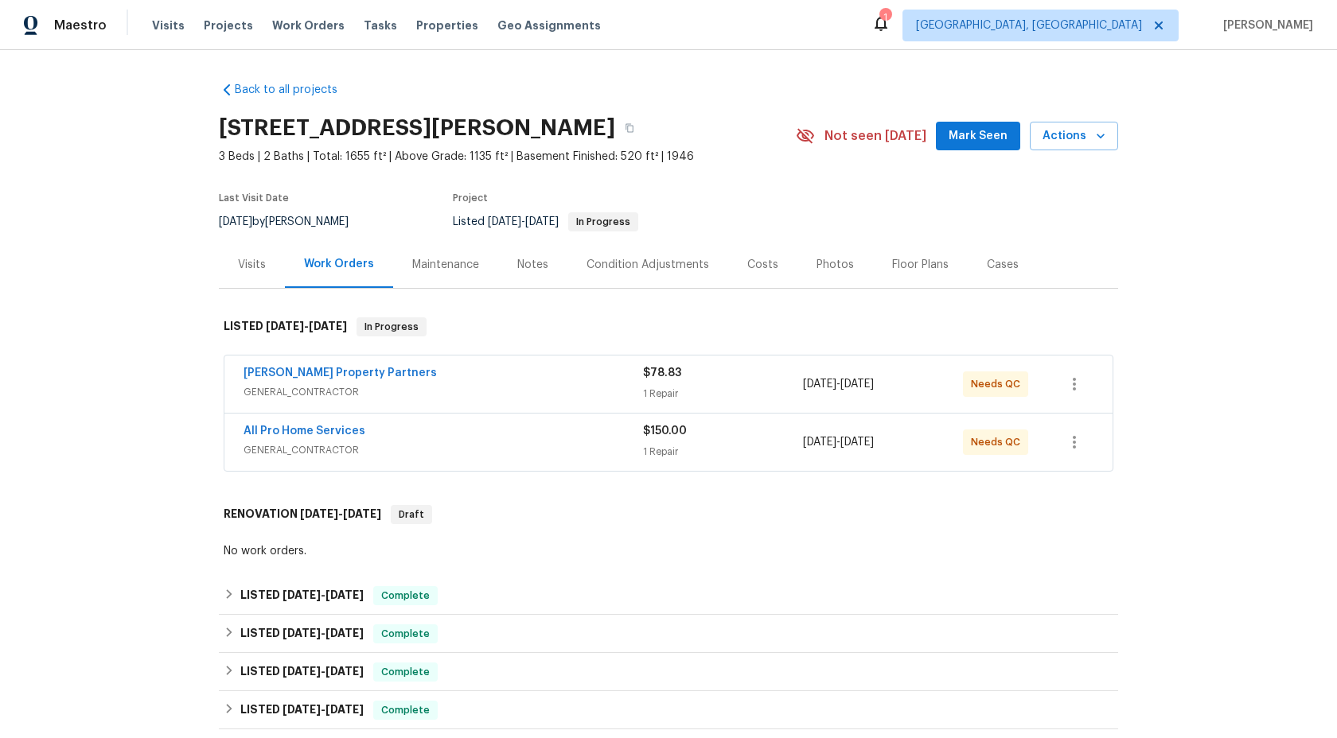
click at [462, 263] on div "Maintenance" at bounding box center [445, 265] width 67 height 16
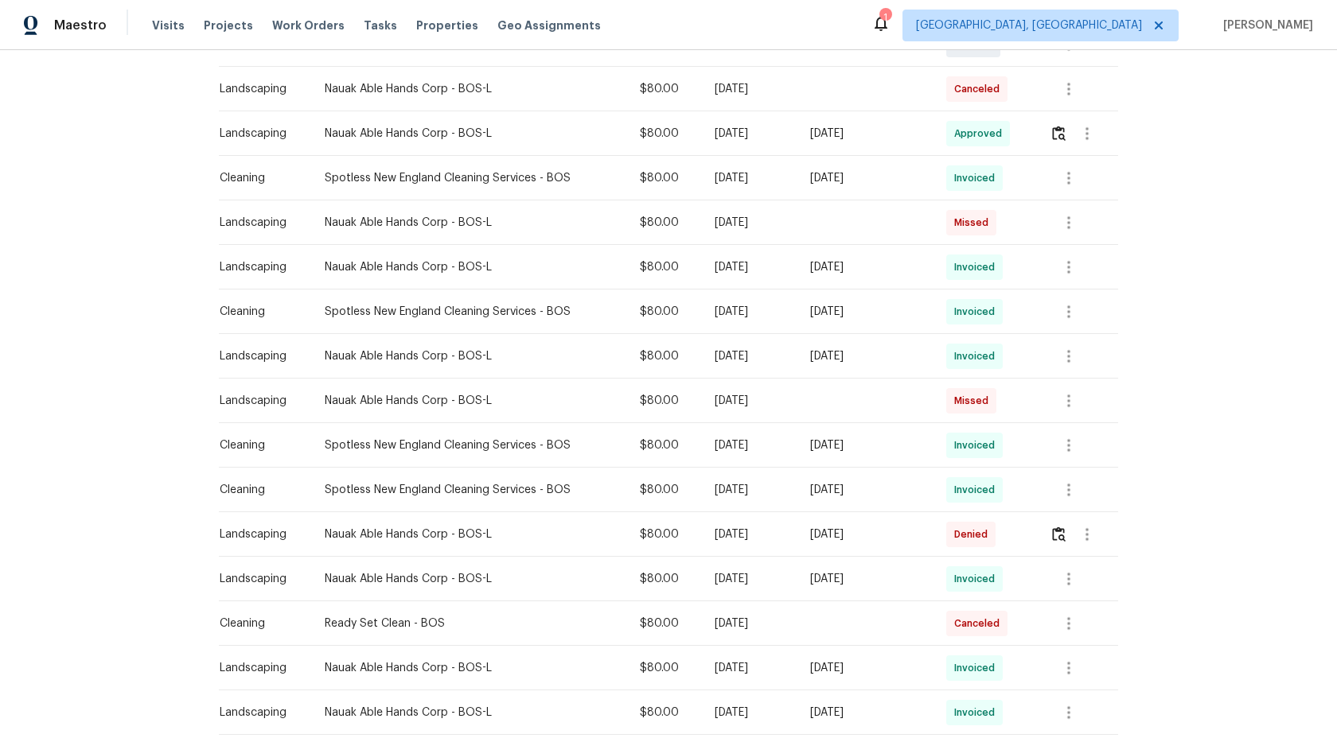
scroll to position [850, 0]
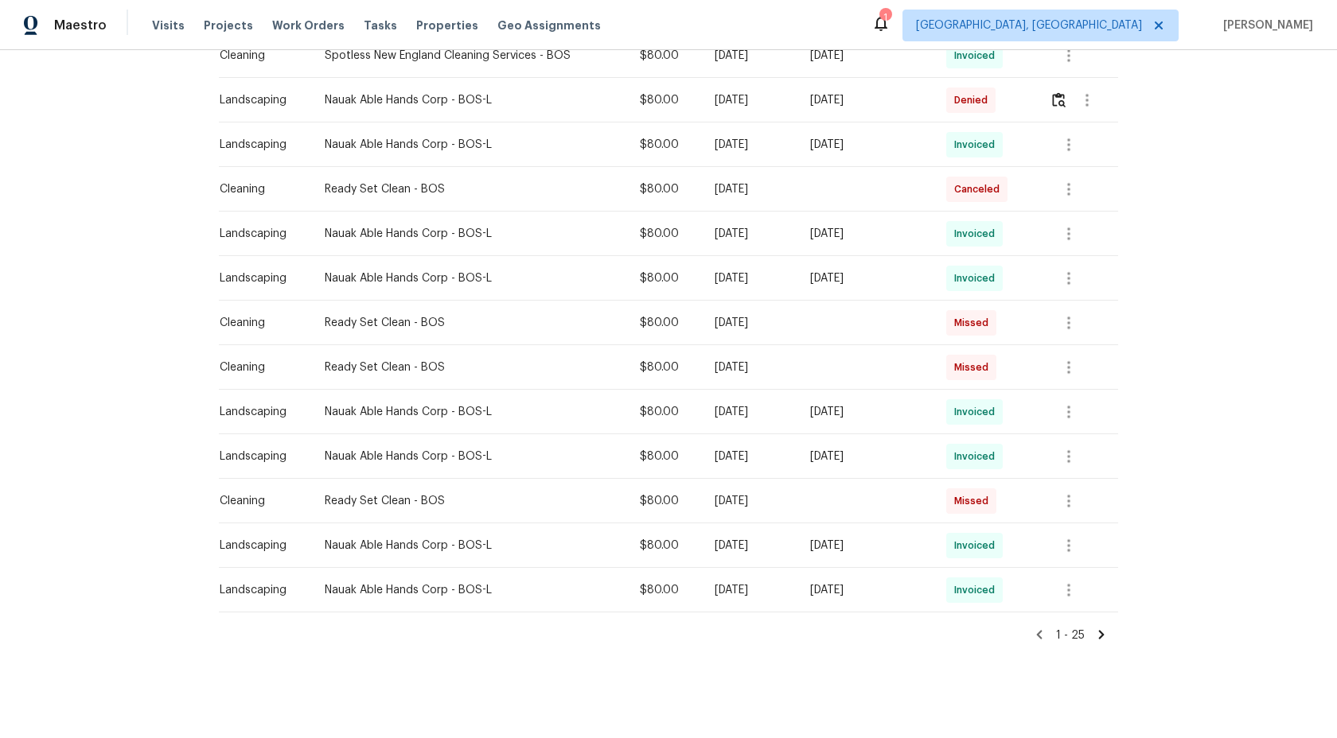
click at [1035, 634] on icon at bounding box center [1039, 635] width 14 height 14
click at [1038, 634] on icon at bounding box center [1040, 634] width 6 height 9
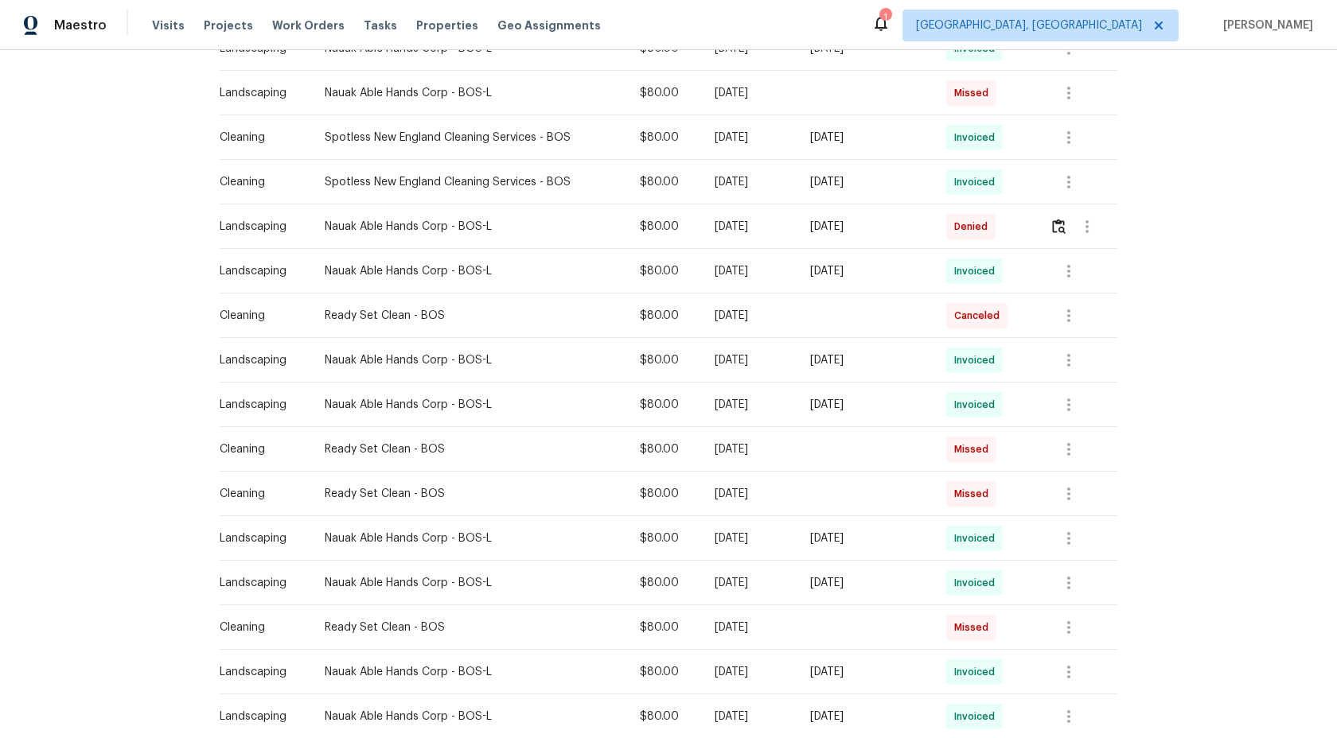
scroll to position [590, 0]
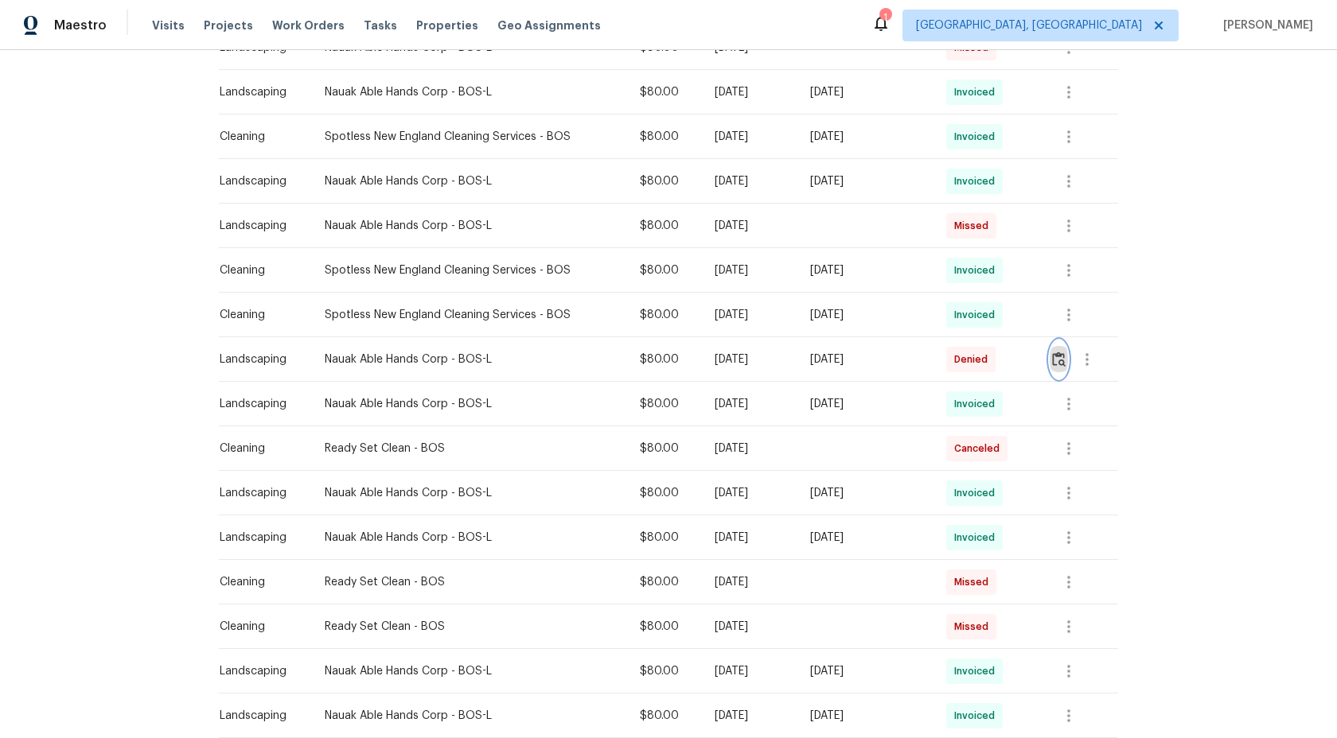
click at [1060, 352] on img "button" at bounding box center [1059, 359] width 14 height 15
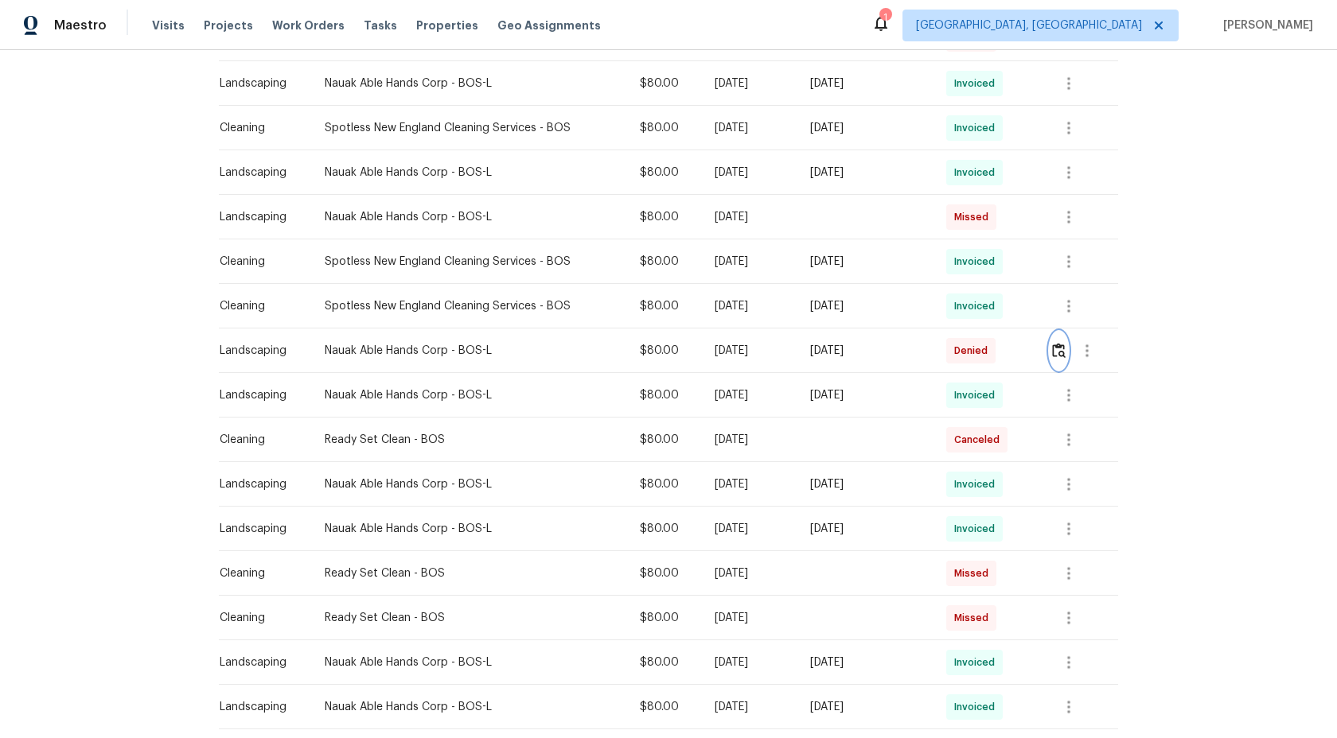
scroll to position [602, 0]
click at [1060, 347] on img "button" at bounding box center [1059, 348] width 14 height 15
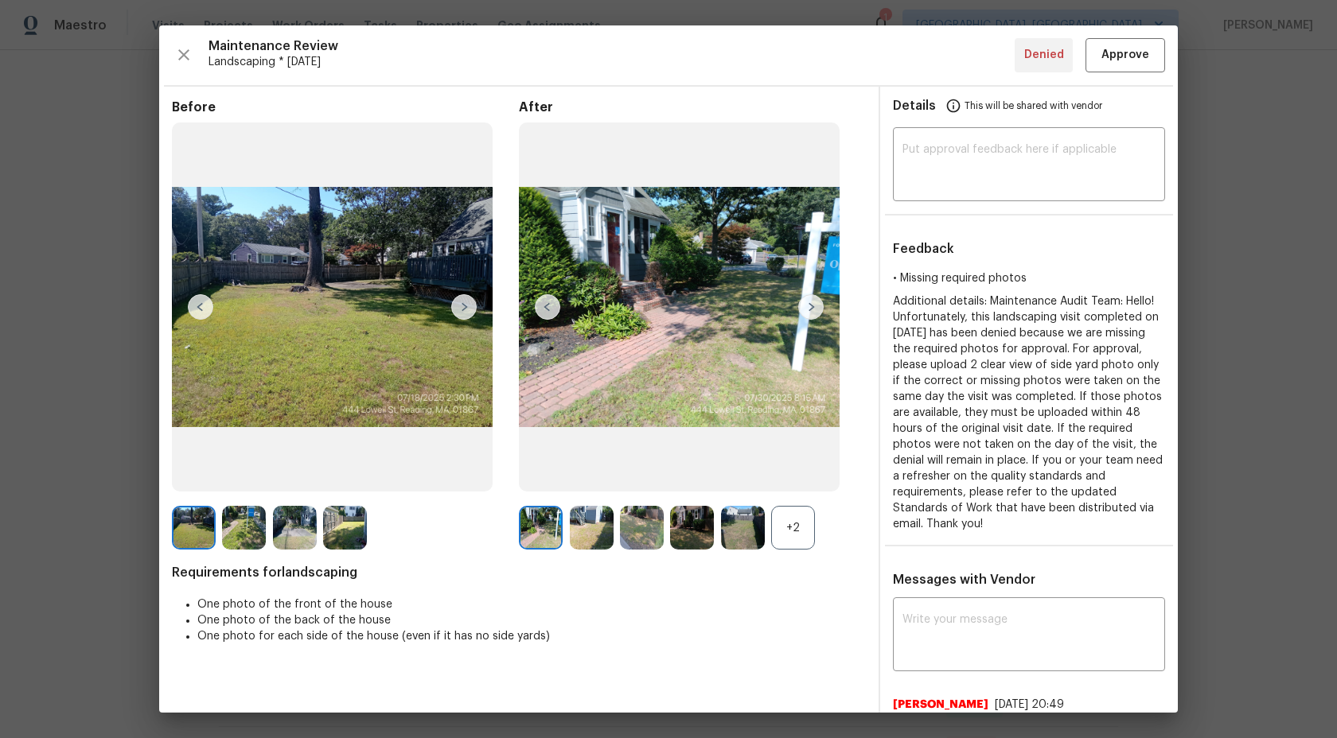
scroll to position [189, 0]
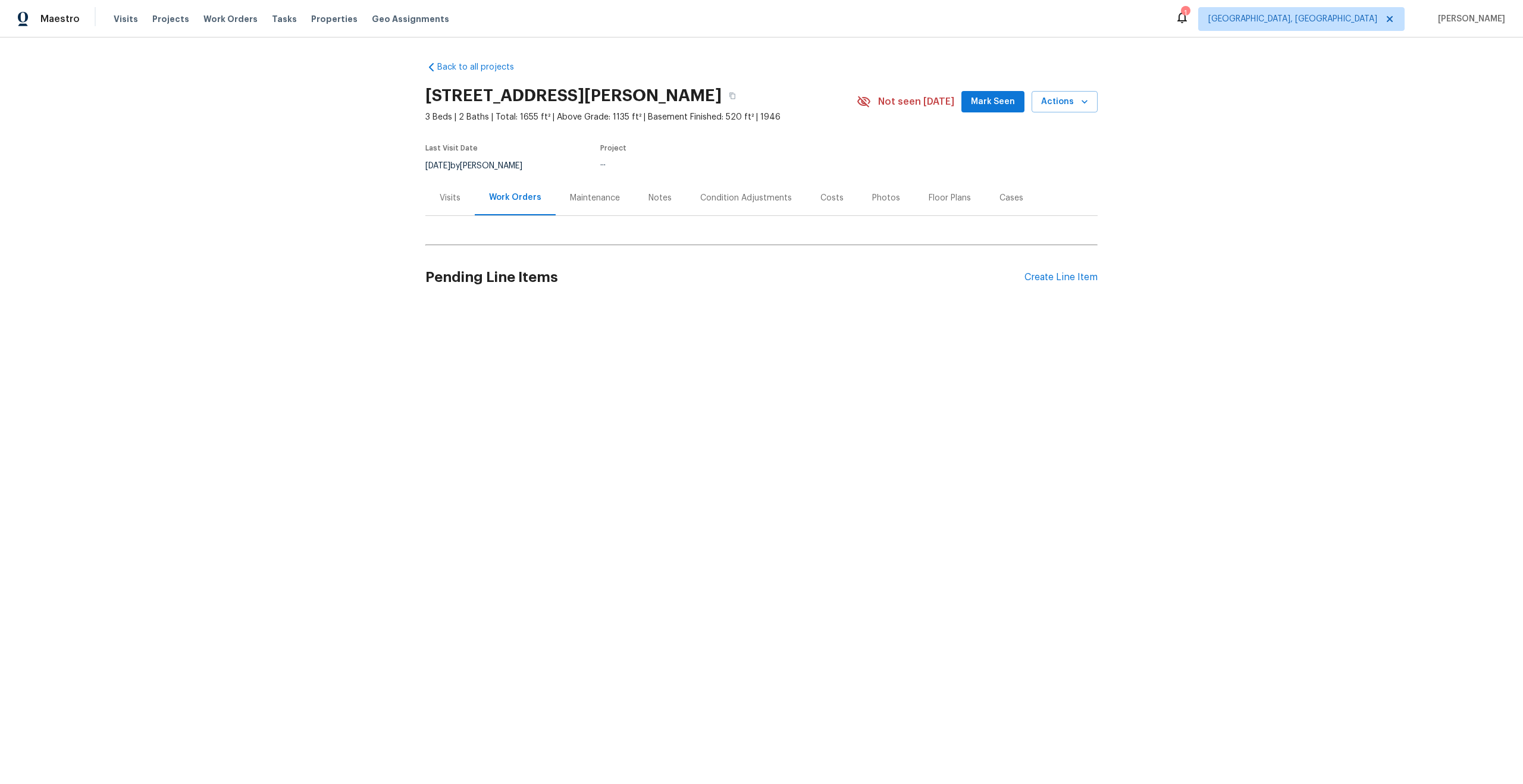
click at [598, 204] on div "Maintenance" at bounding box center [594, 197] width 79 height 35
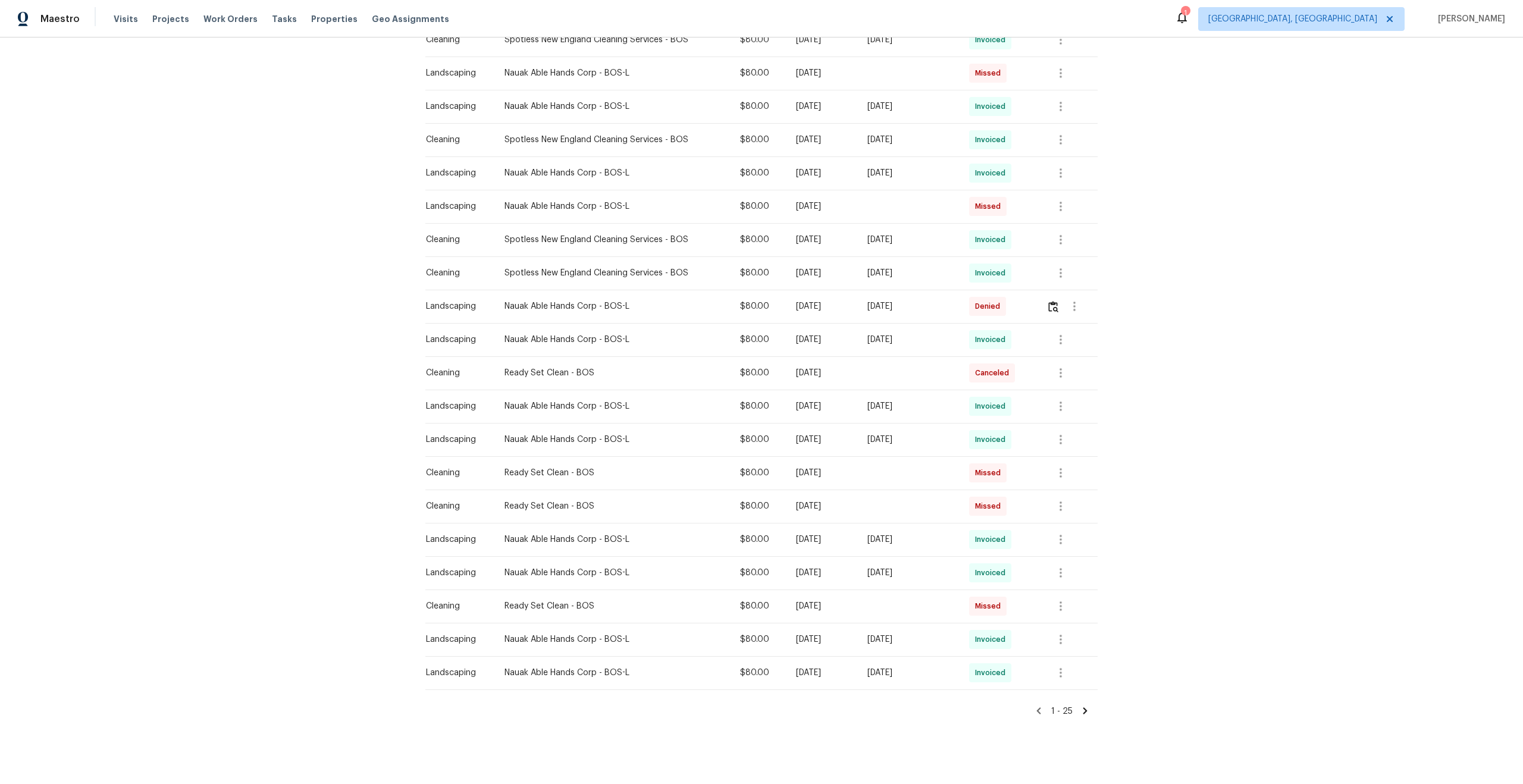
scroll to position [413, 0]
click at [1083, 708] on icon at bounding box center [1086, 706] width 4 height 7
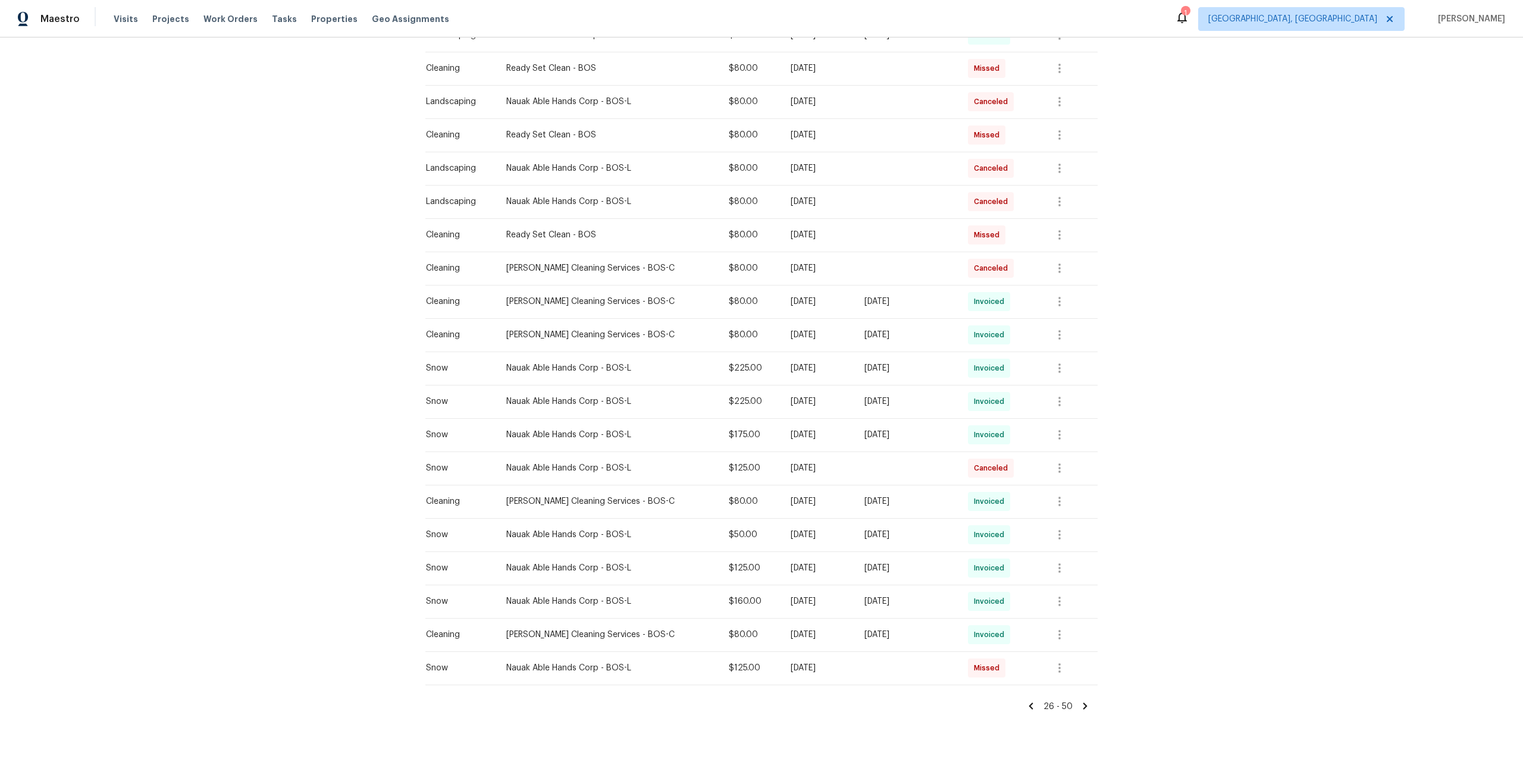
click at [1083, 700] on icon at bounding box center [1085, 706] width 10 height 10
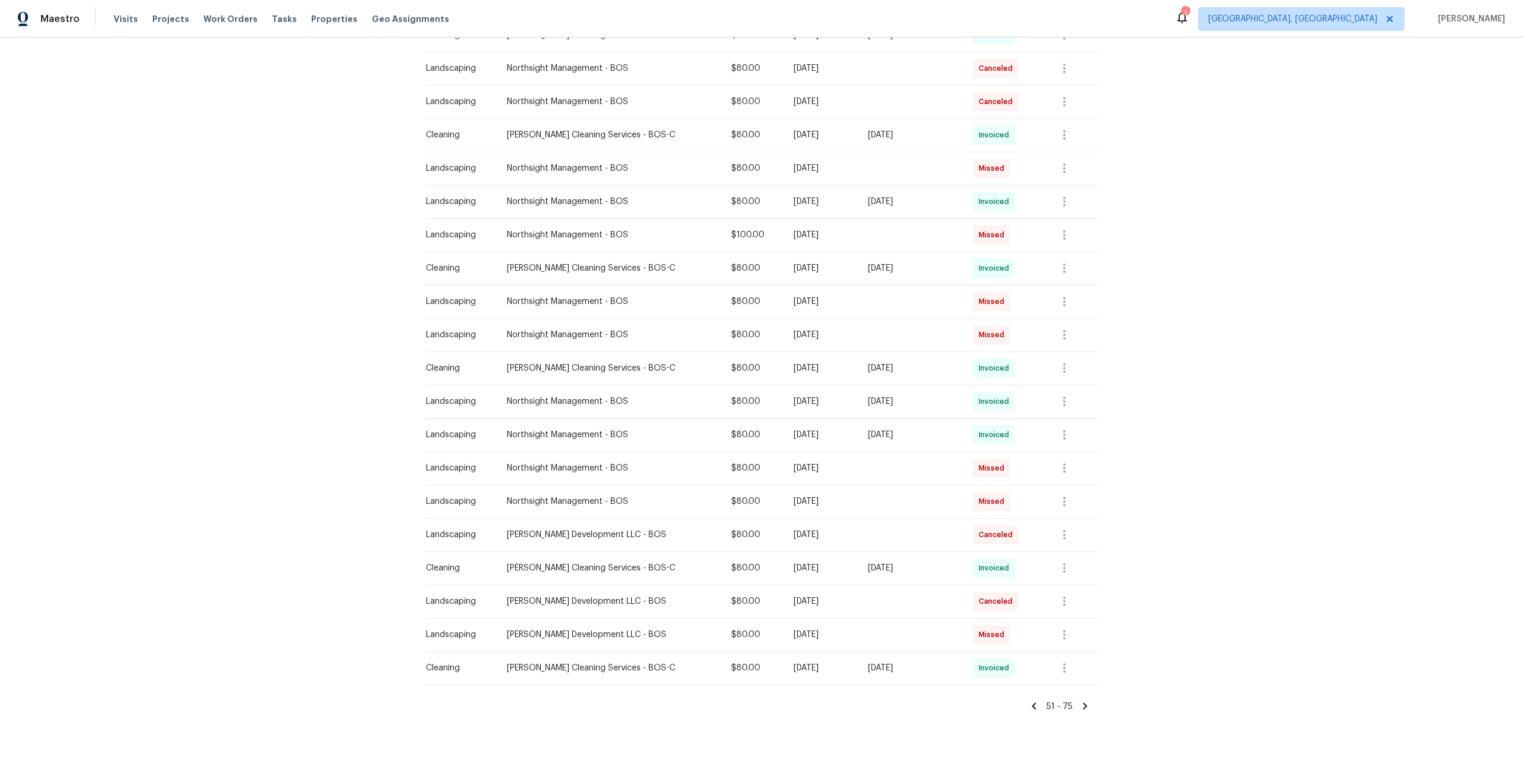
click at [1038, 705] on icon at bounding box center [1034, 706] width 10 height 10
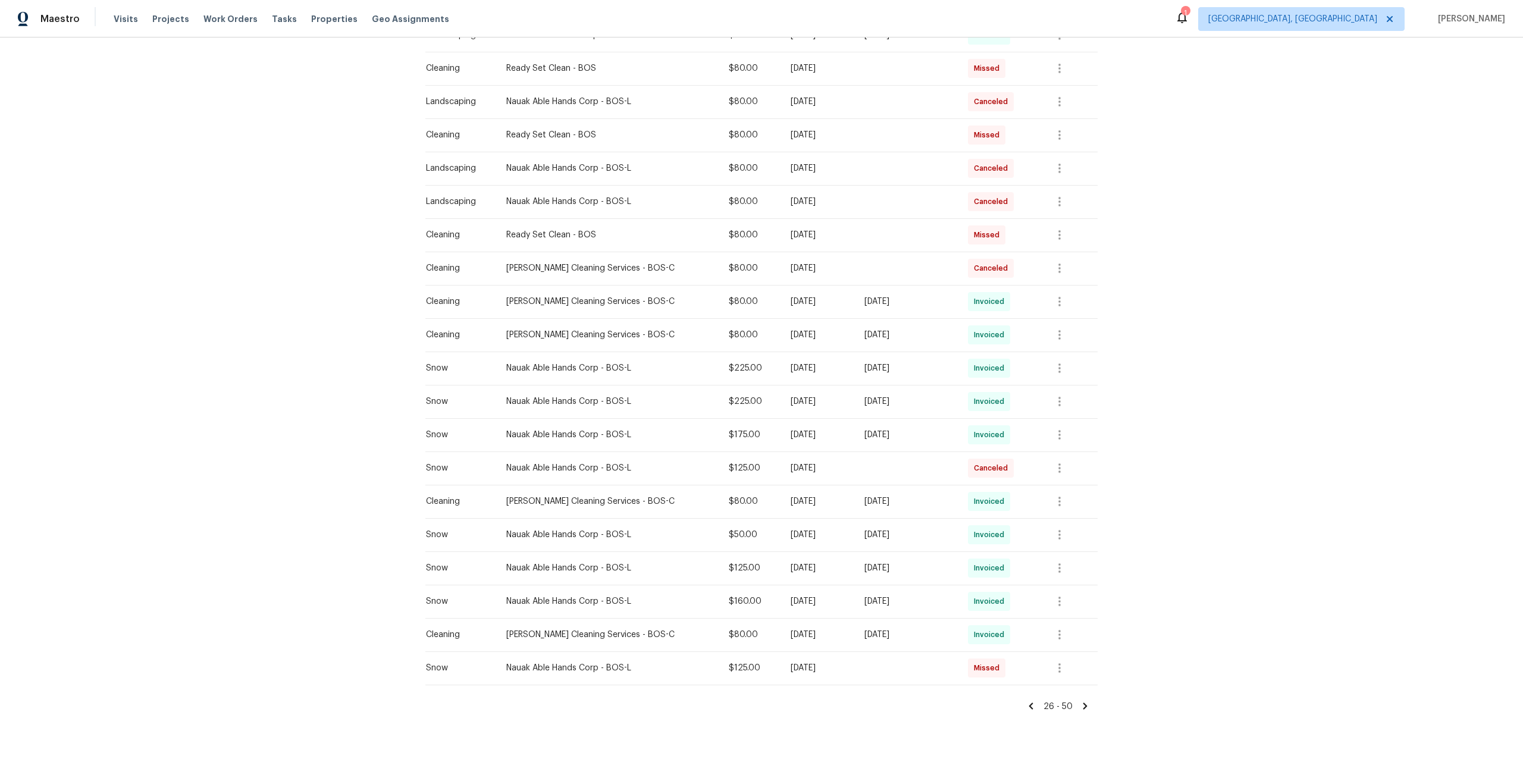
click at [1038, 712] on div "Back to all projects 444 Lowell St, Reading, MA 01867 3 Beds | 2 Baths | Total:…" at bounding box center [761, 410] width 1523 height 747
click at [1033, 708] on icon at bounding box center [1032, 706] width 4 height 7
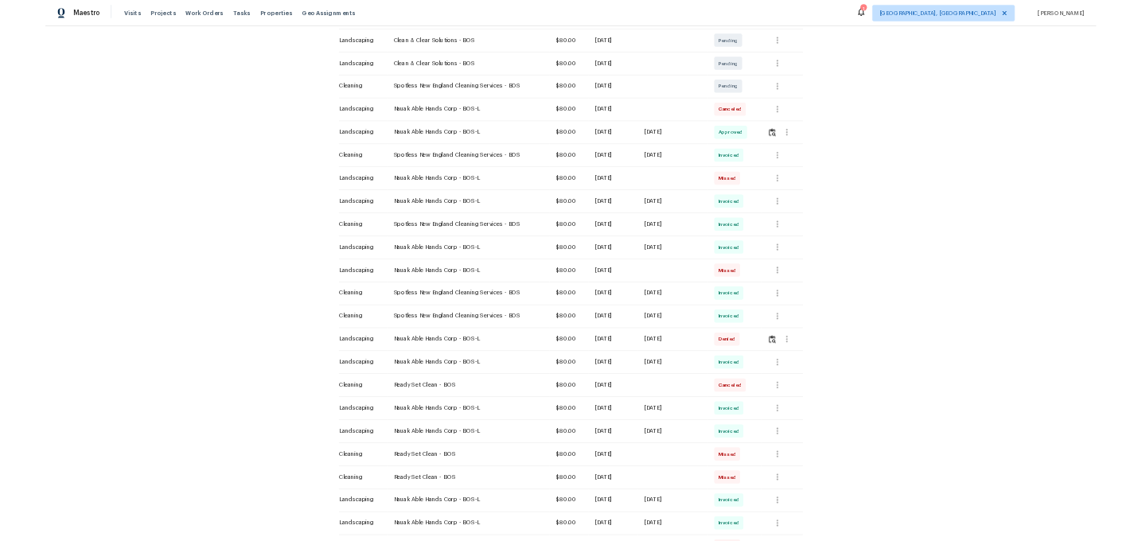
scroll to position [307, 0]
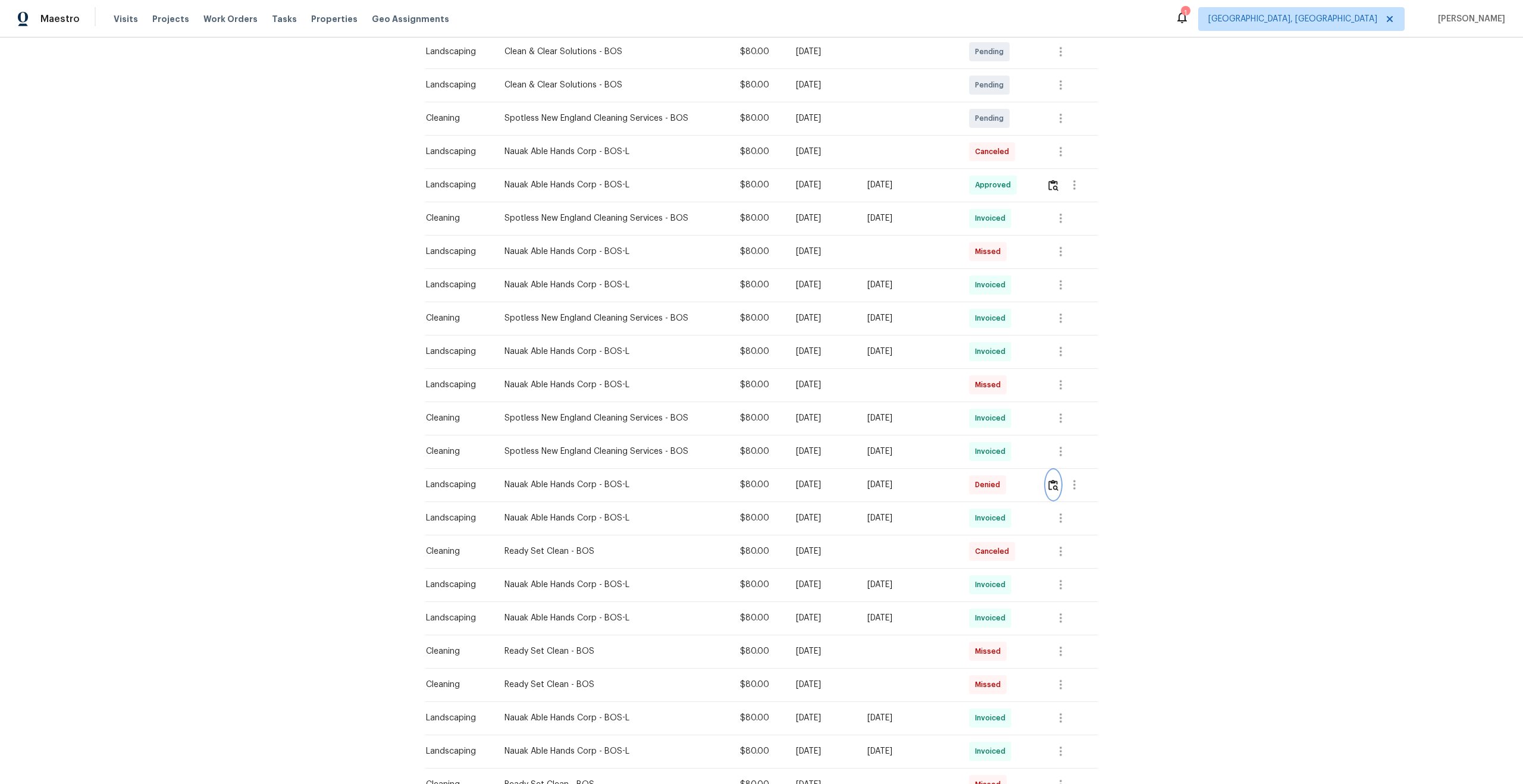
click at [1053, 480] on img "button" at bounding box center [1053, 484] width 10 height 11
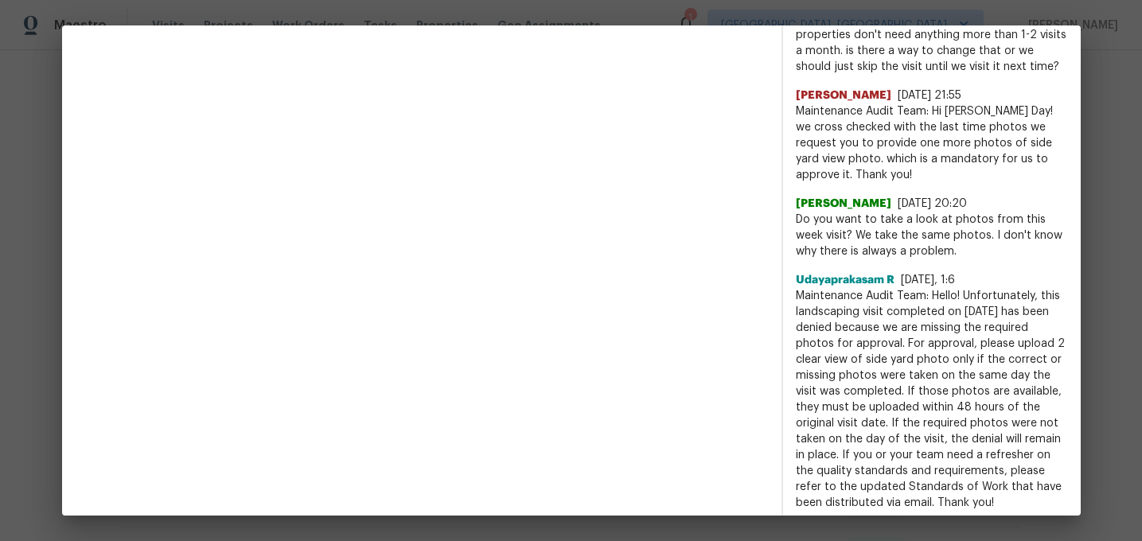
scroll to position [1809, 0]
drag, startPoint x: 1022, startPoint y: 278, endPoint x: 963, endPoint y: 277, distance: 59.7
click at [963, 286] on span "Maintenance Audit Team: Hello! Unfortunately, this landscaping visit completed …" at bounding box center [932, 397] width 272 height 223
copy span "07/22/2025"
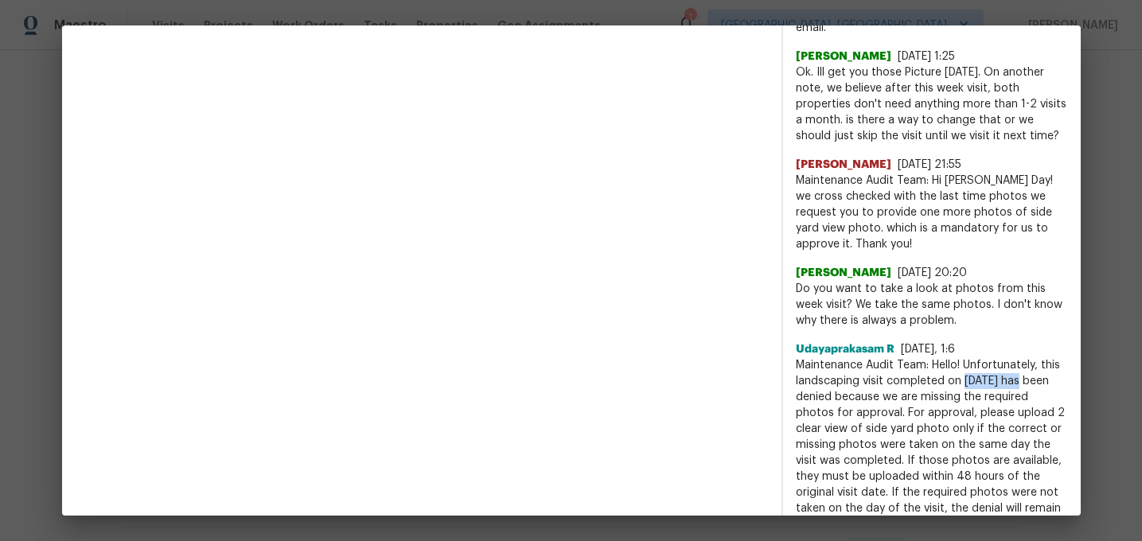
scroll to position [1742, 0]
